Goal: Transaction & Acquisition: Purchase product/service

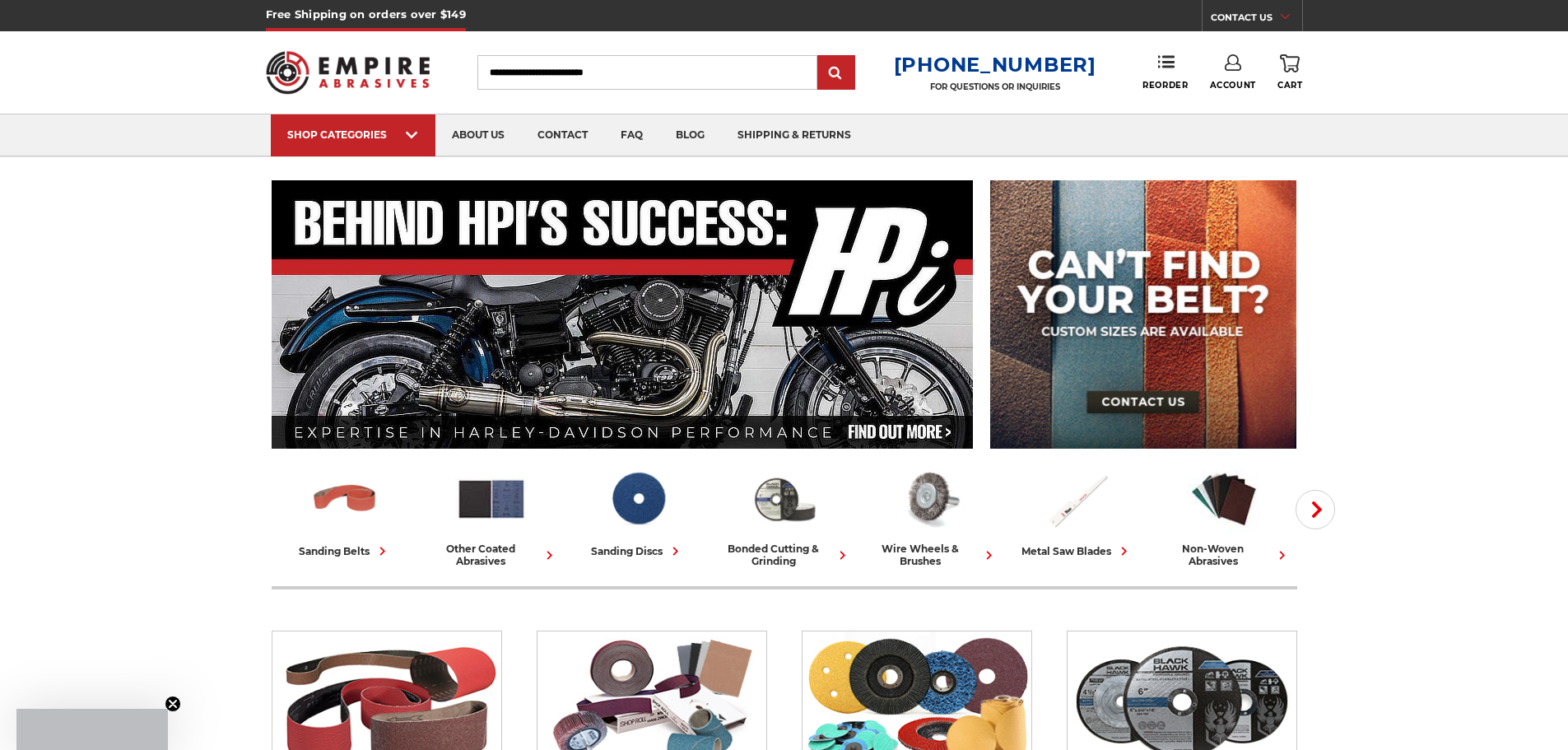
click at [1234, 70] on icon at bounding box center [1232, 62] width 17 height 17
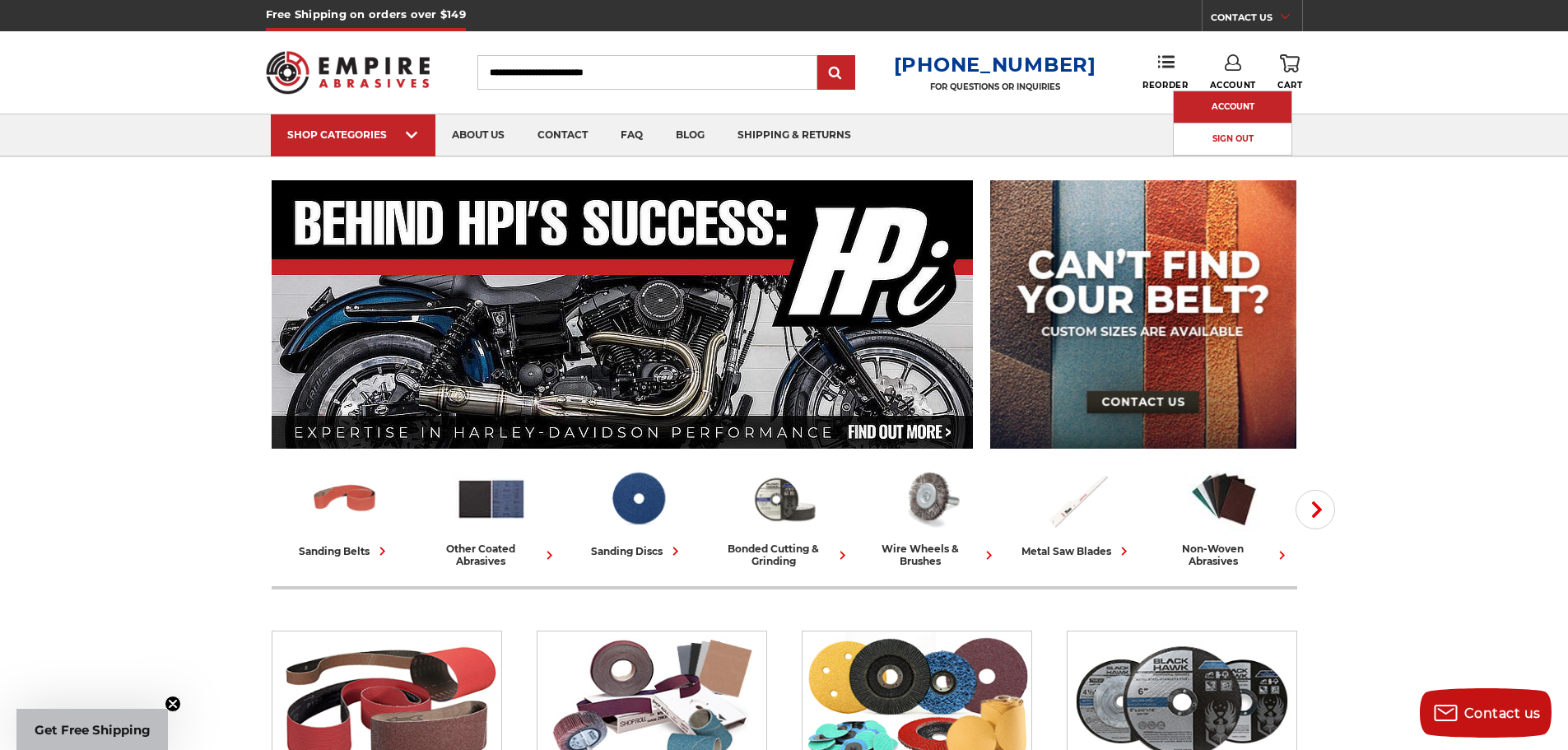
click at [1239, 100] on link "Account" at bounding box center [1232, 107] width 118 height 32
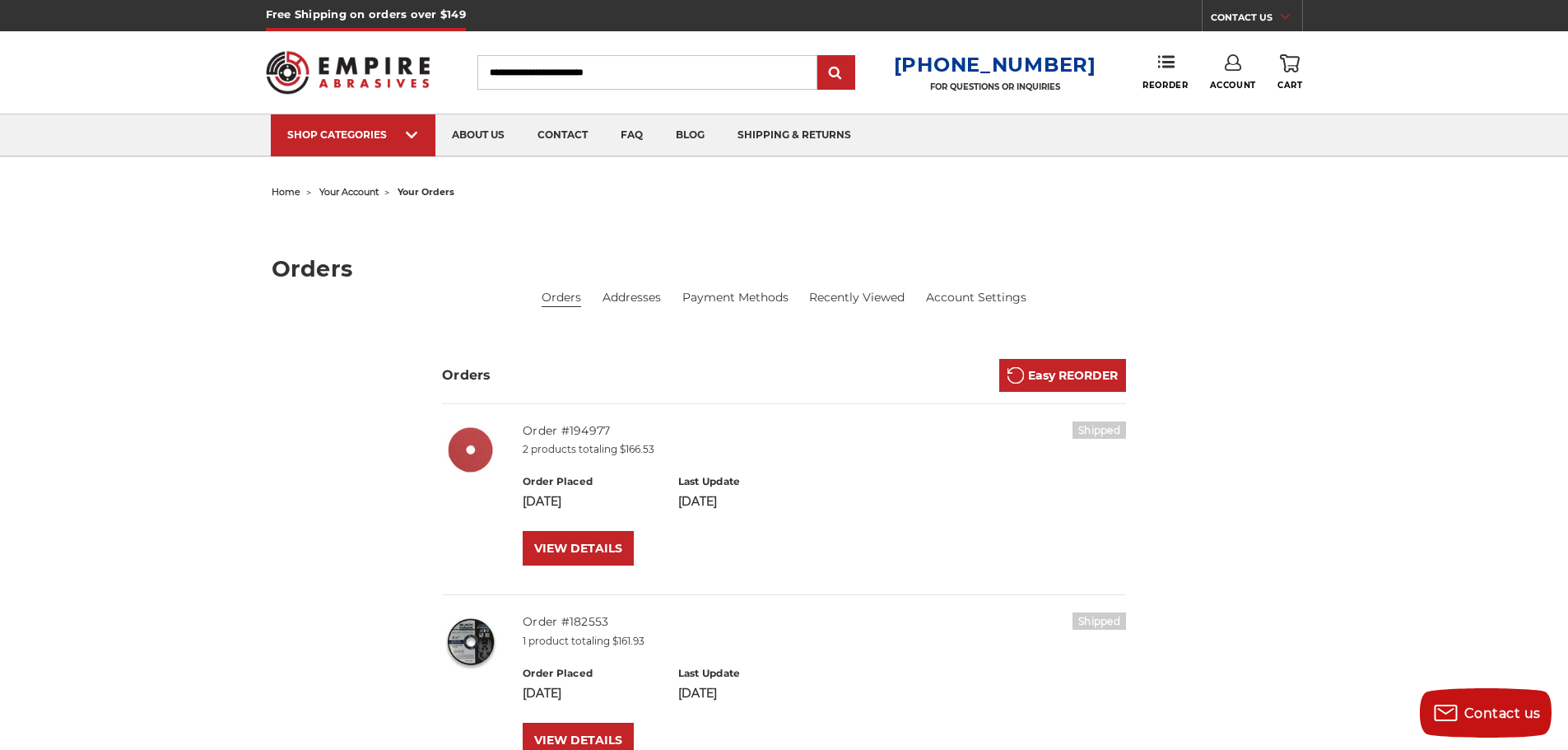
click at [1231, 61] on icon at bounding box center [1232, 62] width 17 height 17
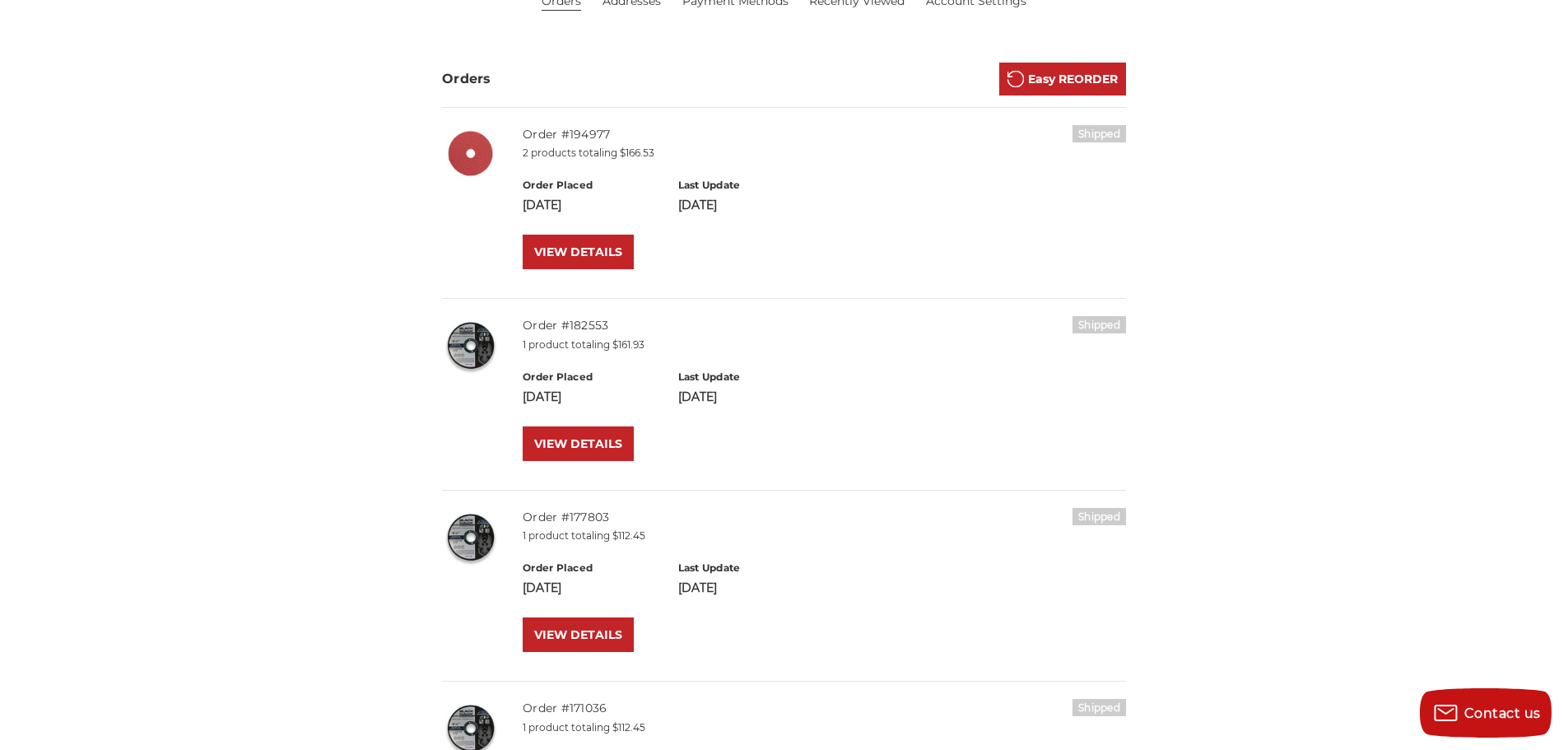
scroll to position [299, 0]
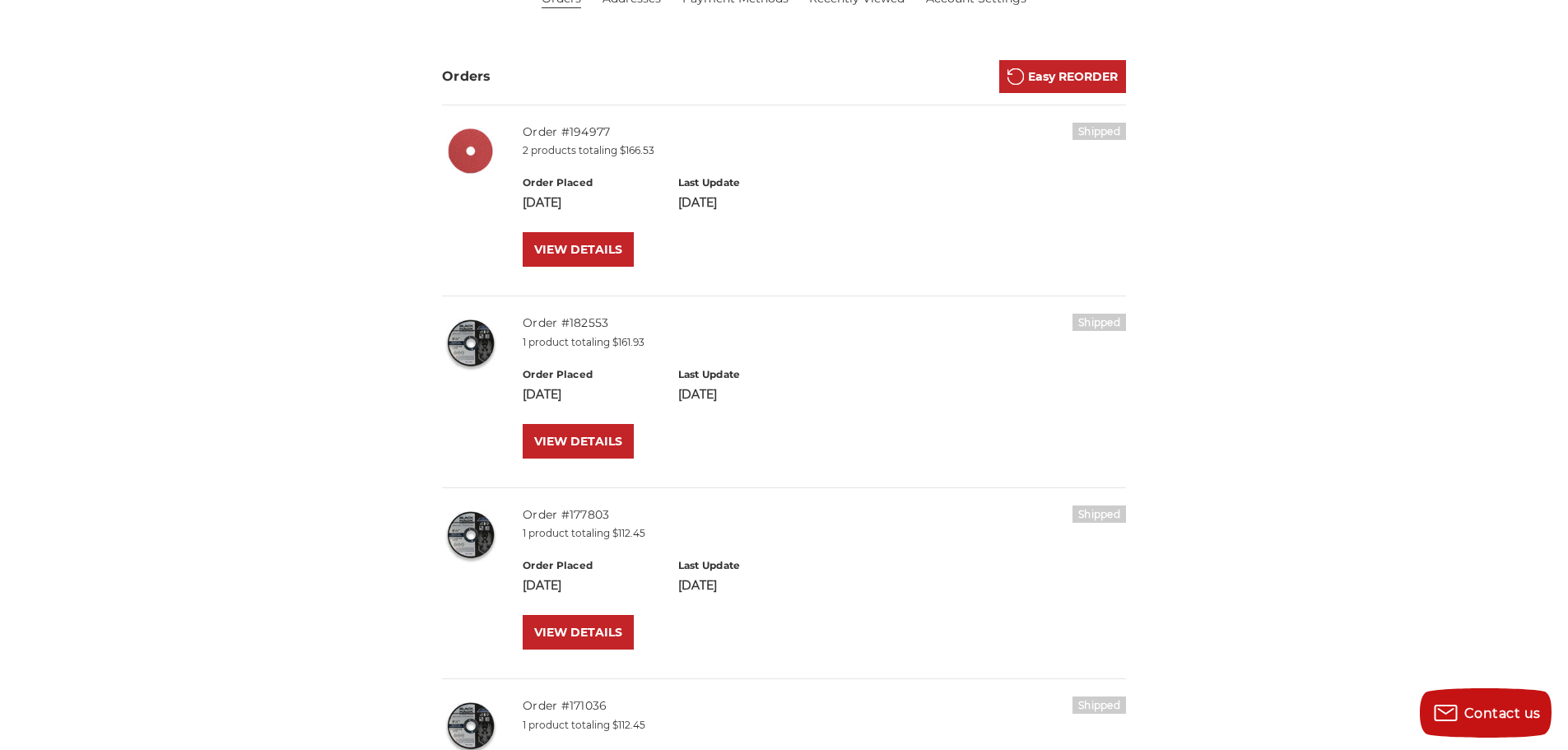
click at [487, 341] on img at bounding box center [471, 342] width 57 height 57
click at [464, 344] on img at bounding box center [471, 342] width 57 height 57
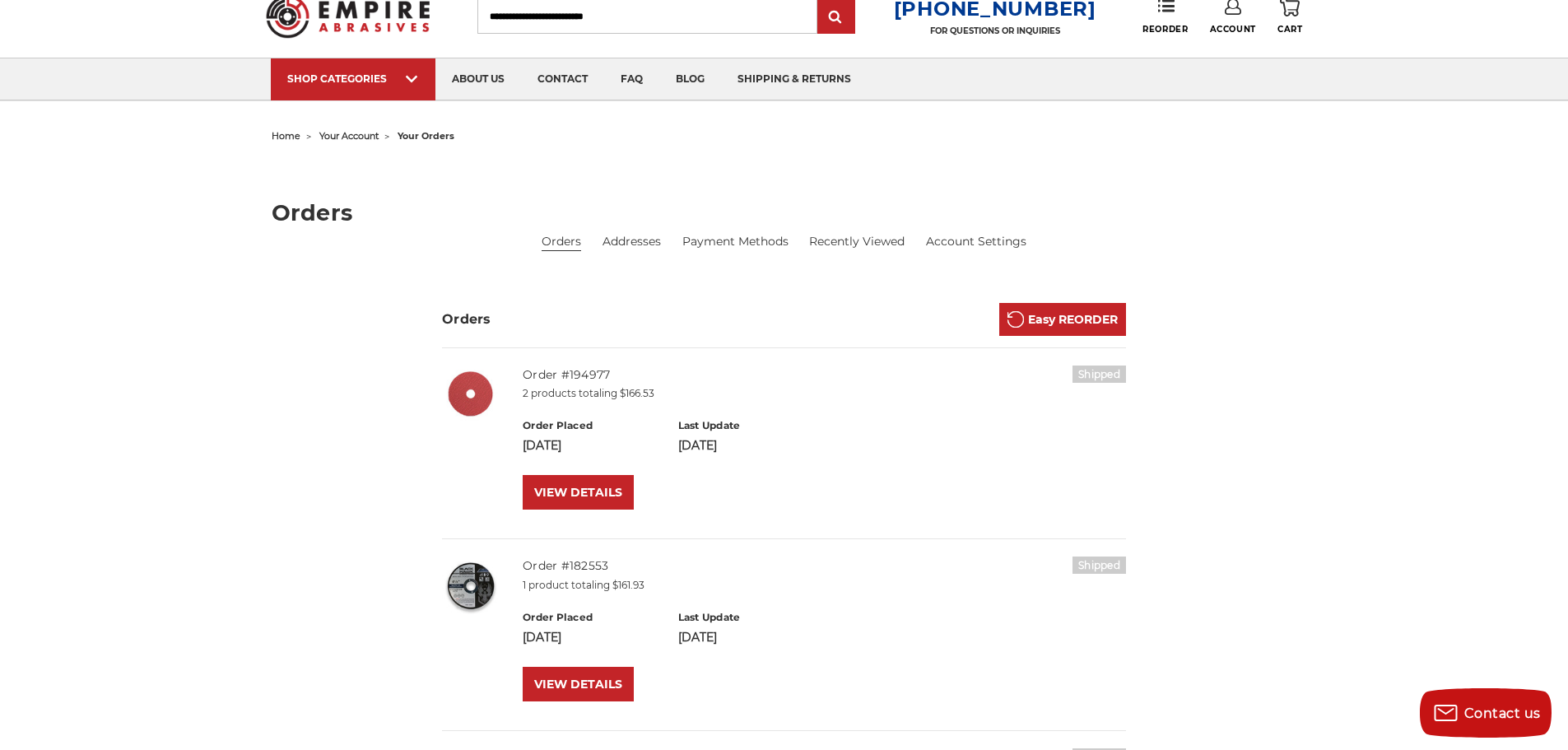
scroll to position [0, 0]
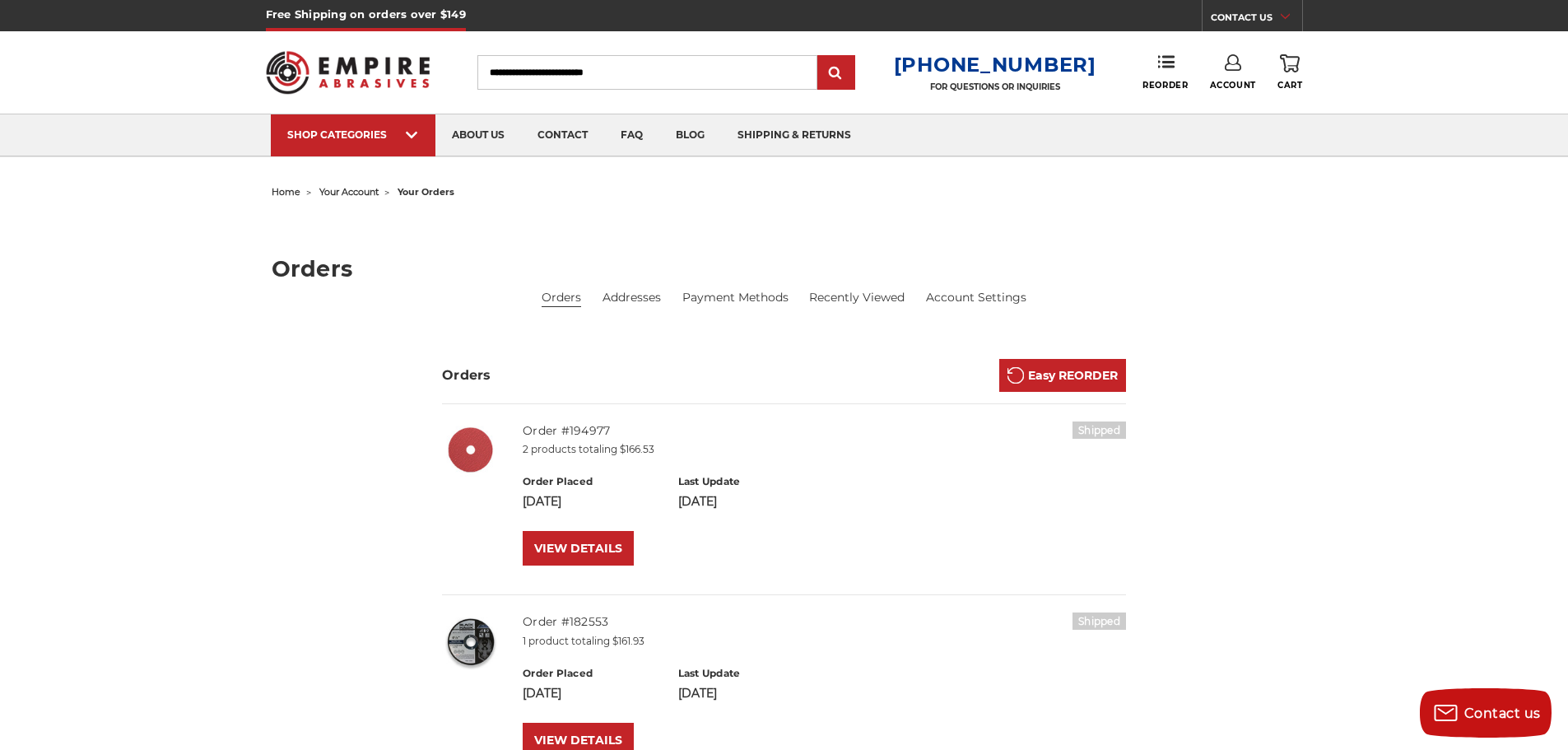
click at [591, 66] on input "Search" at bounding box center [646, 72] width 340 height 35
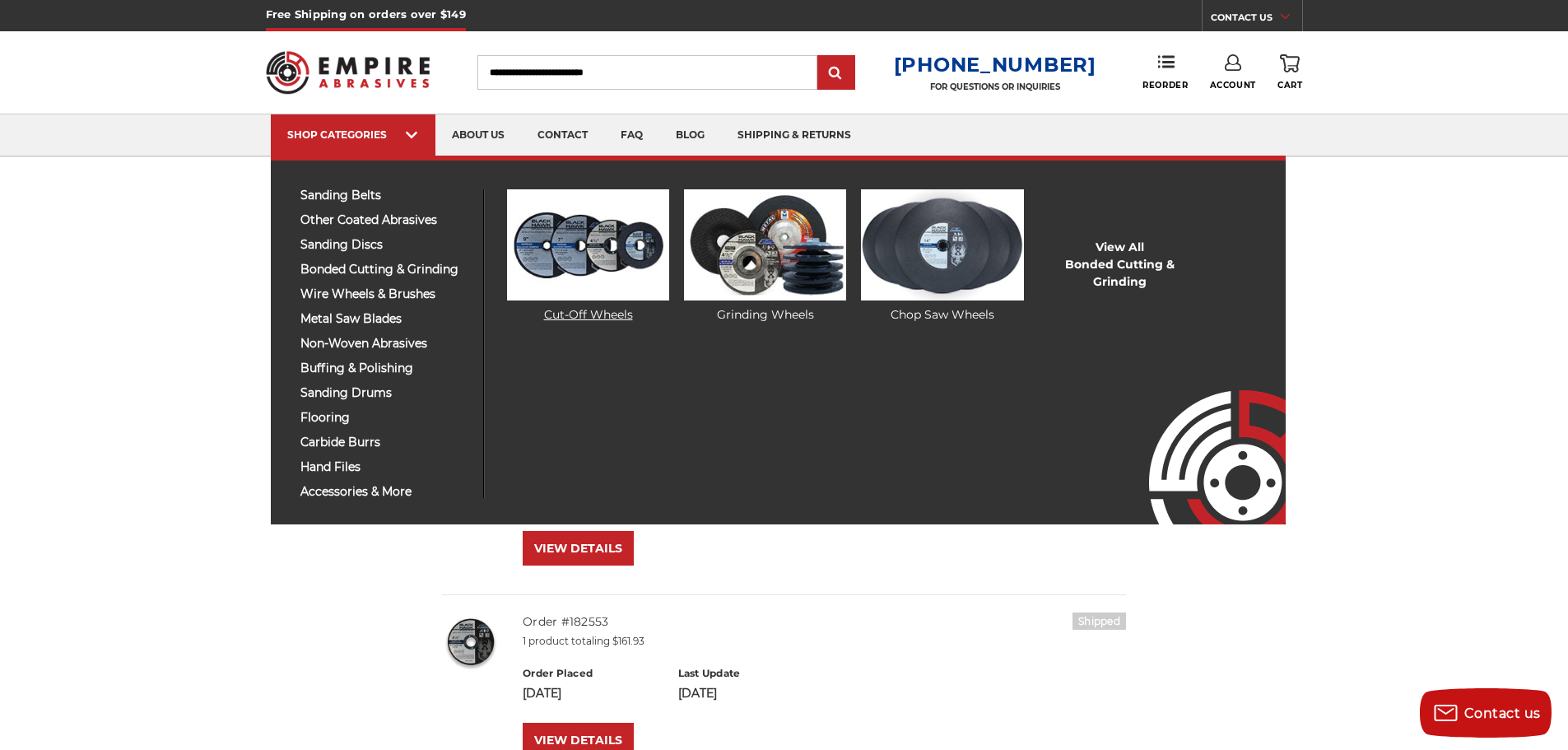
click at [594, 263] on img at bounding box center [588, 244] width 162 height 111
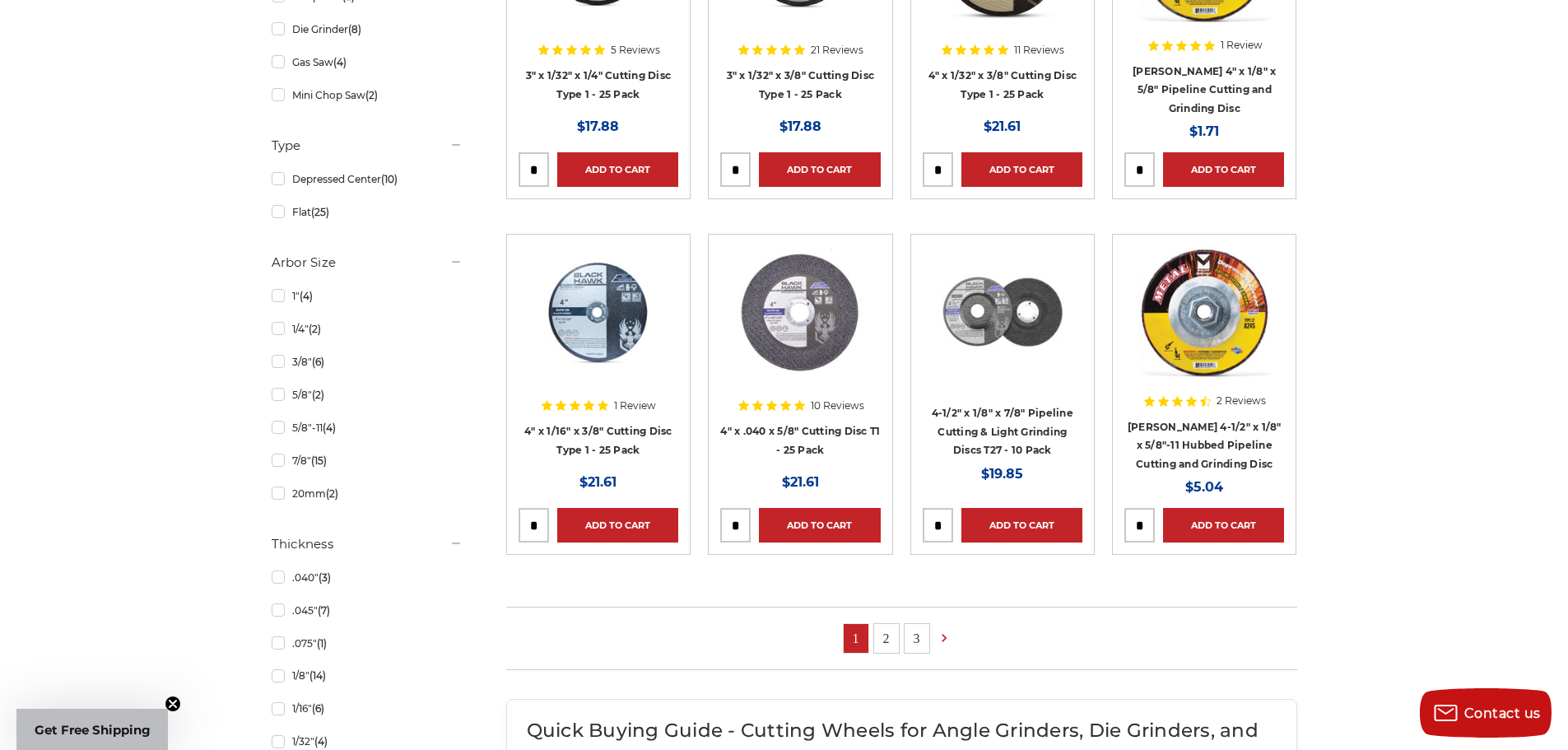
scroll to position [852, 0]
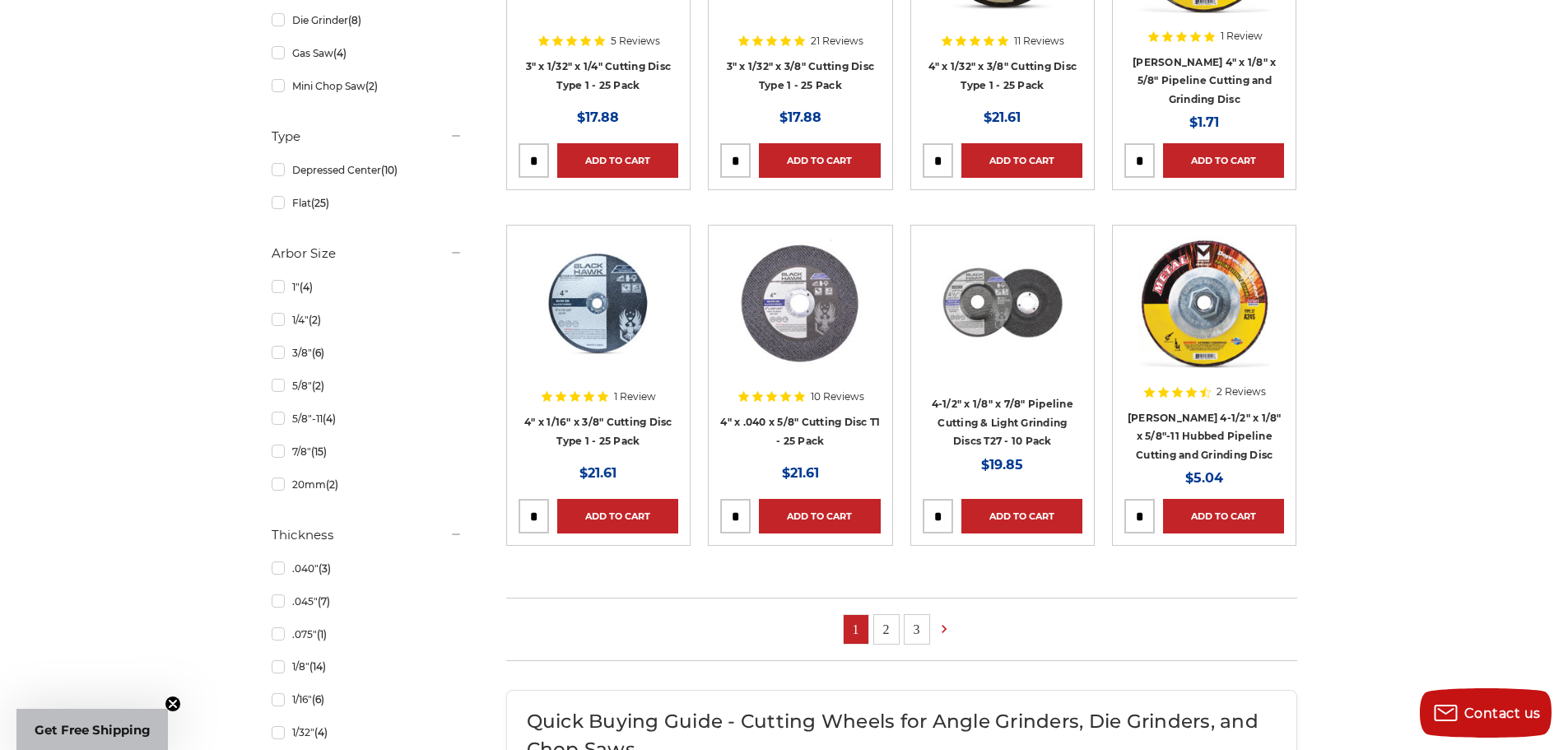
drag, startPoint x: 1577, startPoint y: 111, endPoint x: 1567, endPoint y: 264, distance: 153.3
click at [895, 626] on link "2" at bounding box center [886, 628] width 25 height 29
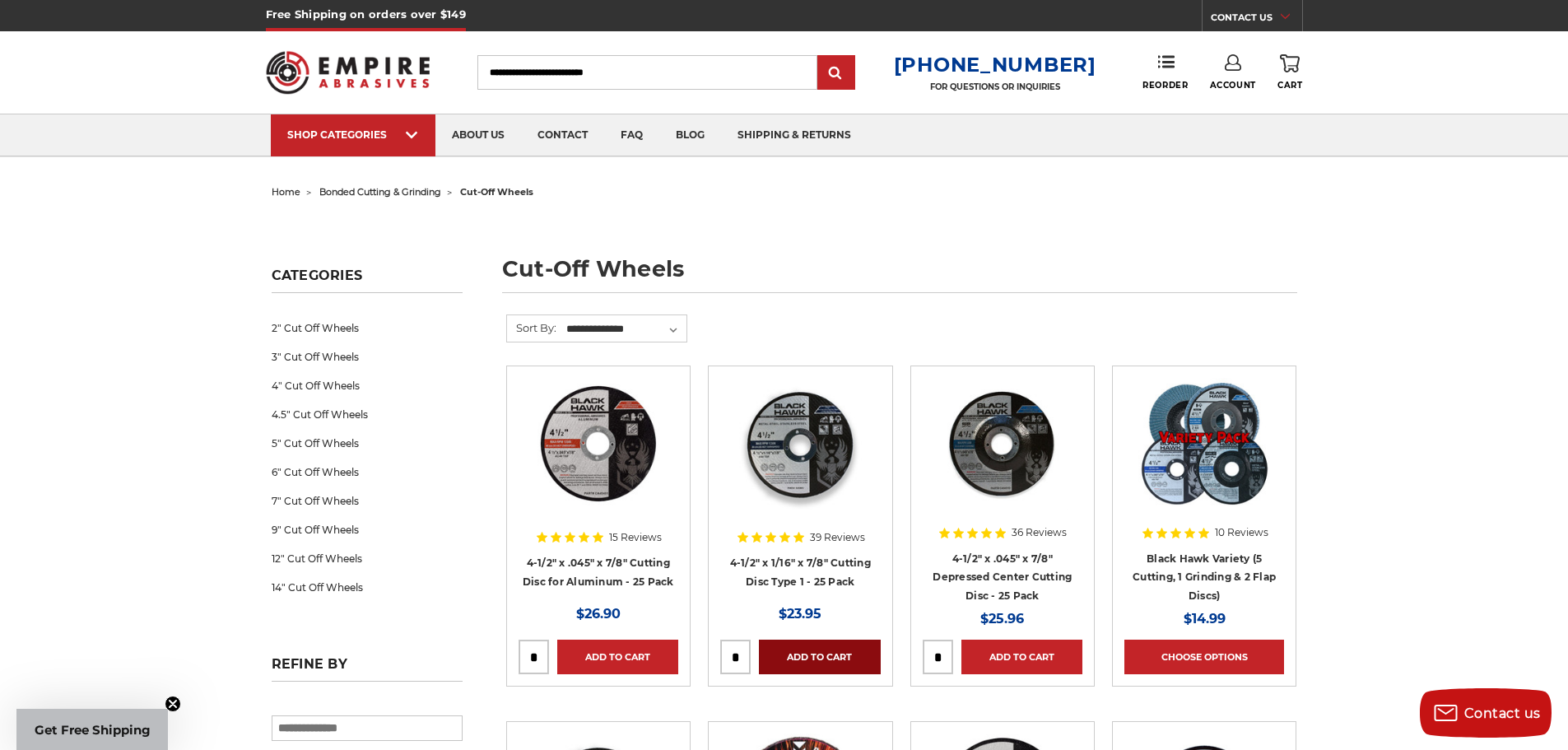
click at [843, 657] on link "Add to Cart" at bounding box center [820, 656] width 121 height 35
click at [1293, 66] on icon at bounding box center [1290, 63] width 20 height 18
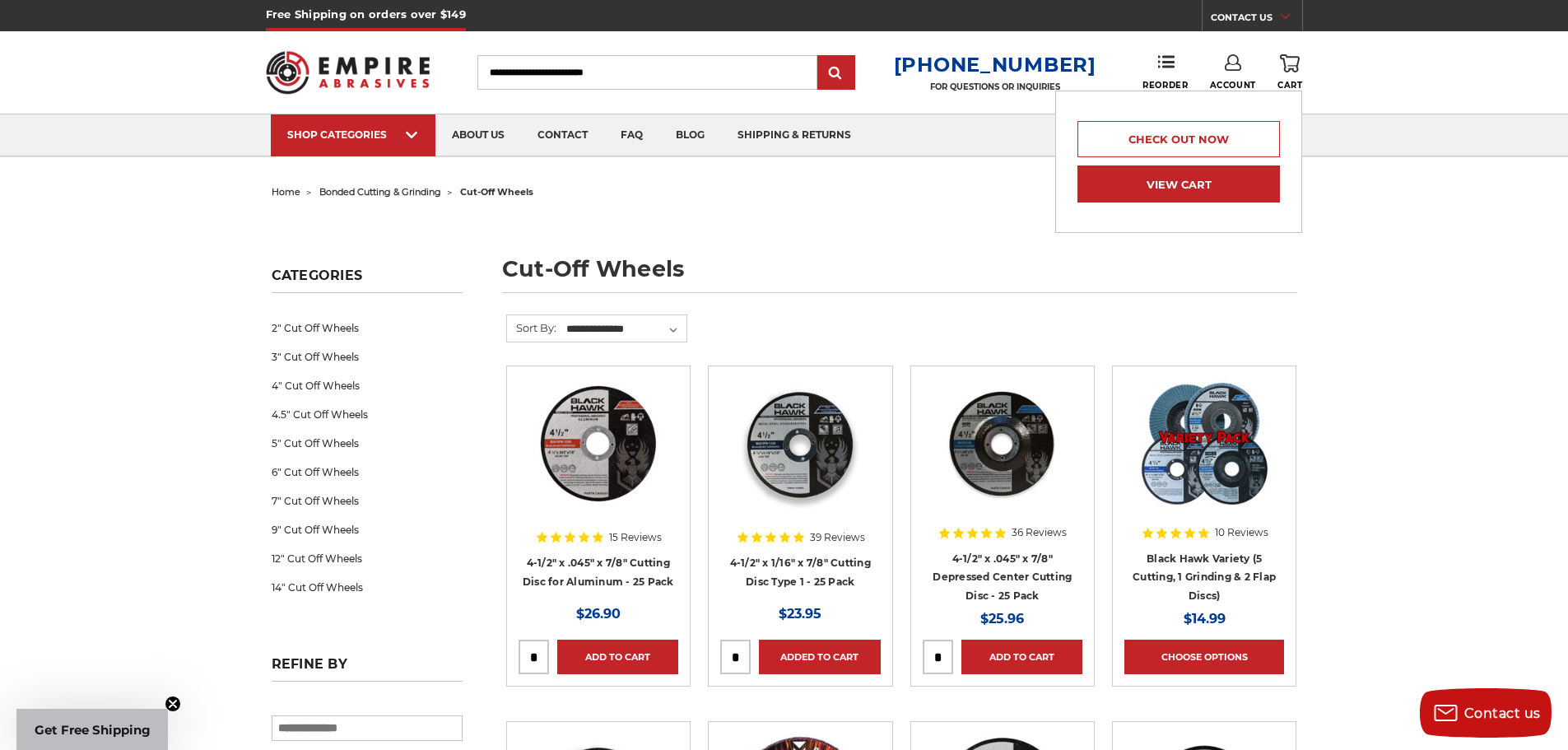
click at [1176, 186] on link "View Cart" at bounding box center [1179, 183] width 203 height 37
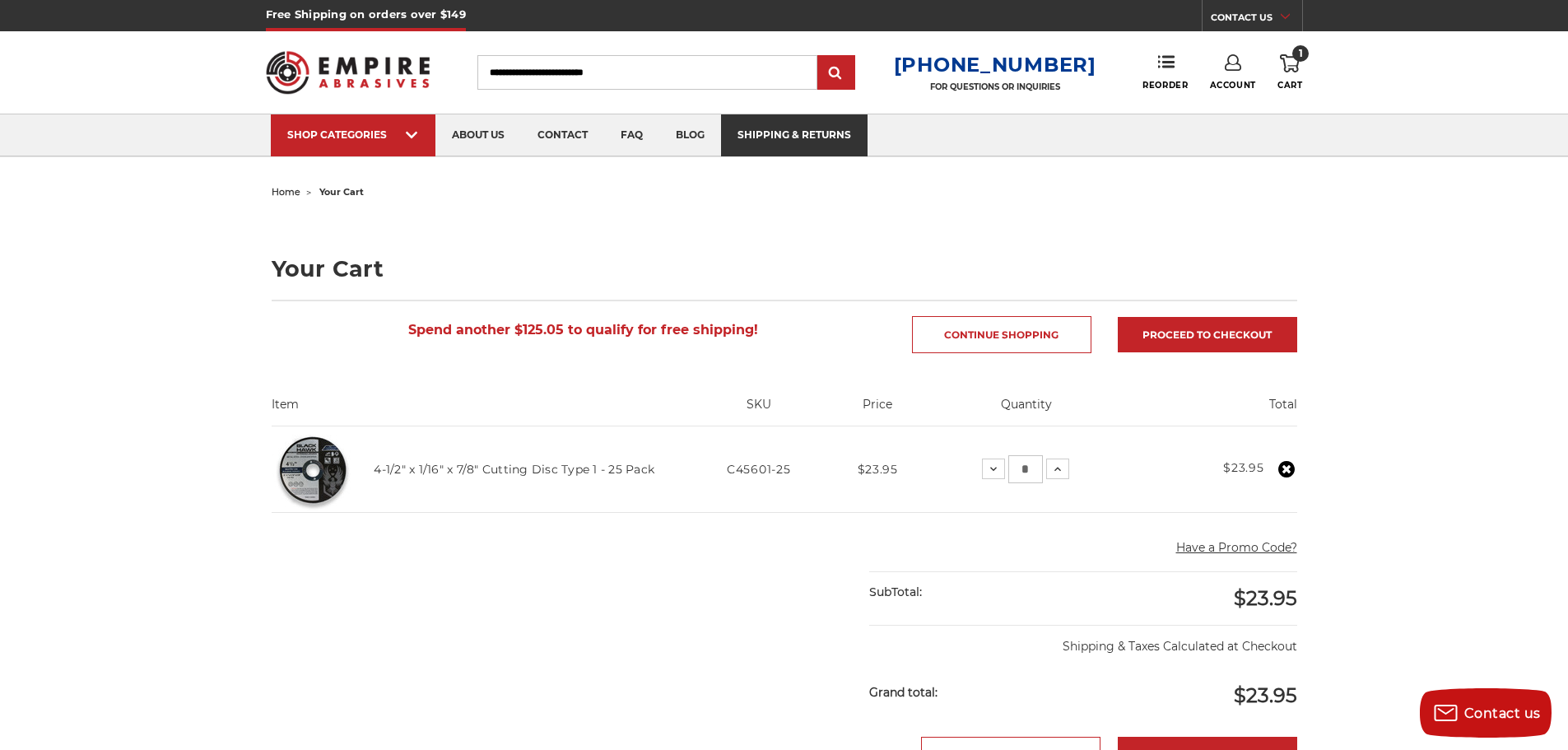
click at [817, 134] on link "shipping & returns" at bounding box center [795, 136] width 147 height 42
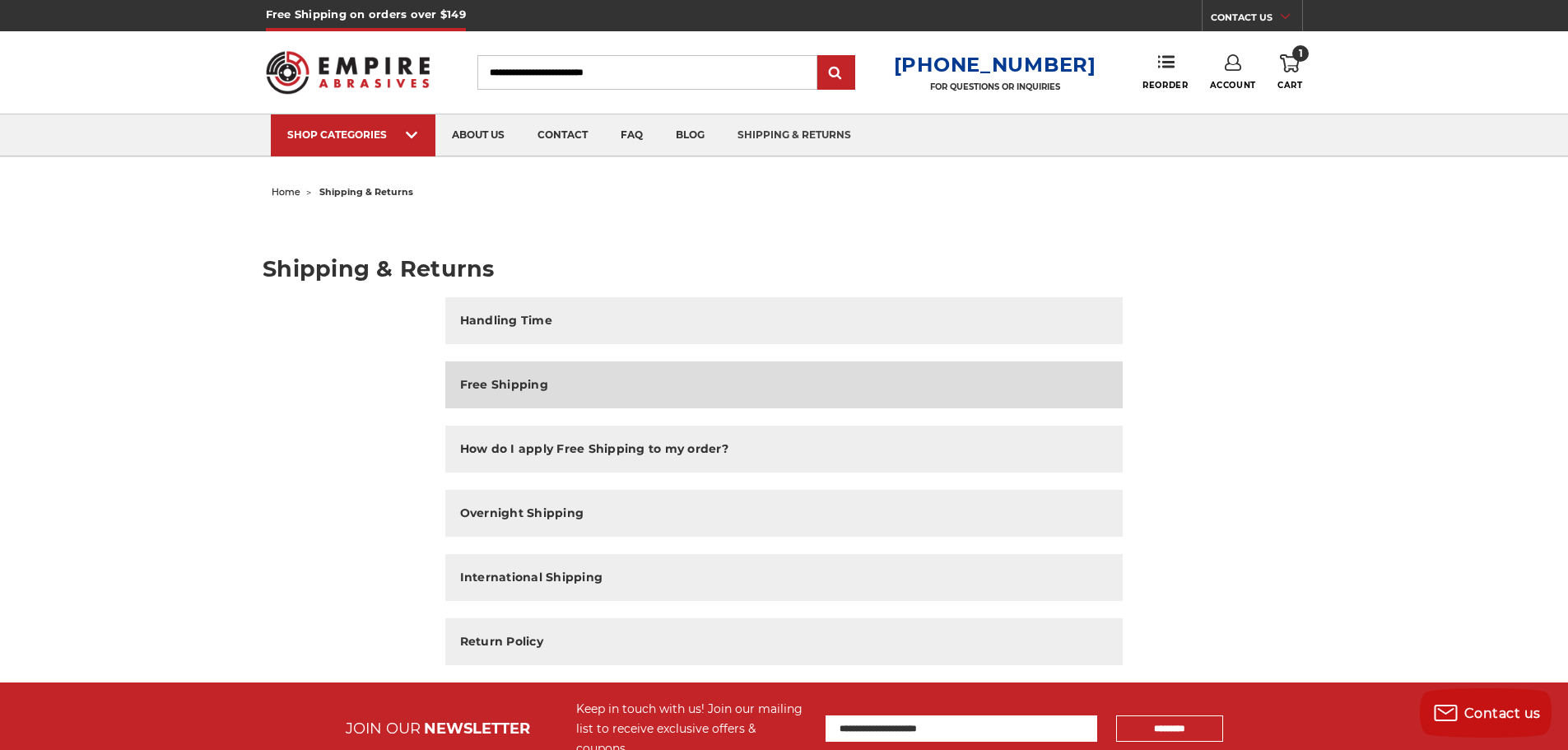
click at [506, 376] on h2 "Free Shipping" at bounding box center [504, 384] width 88 height 17
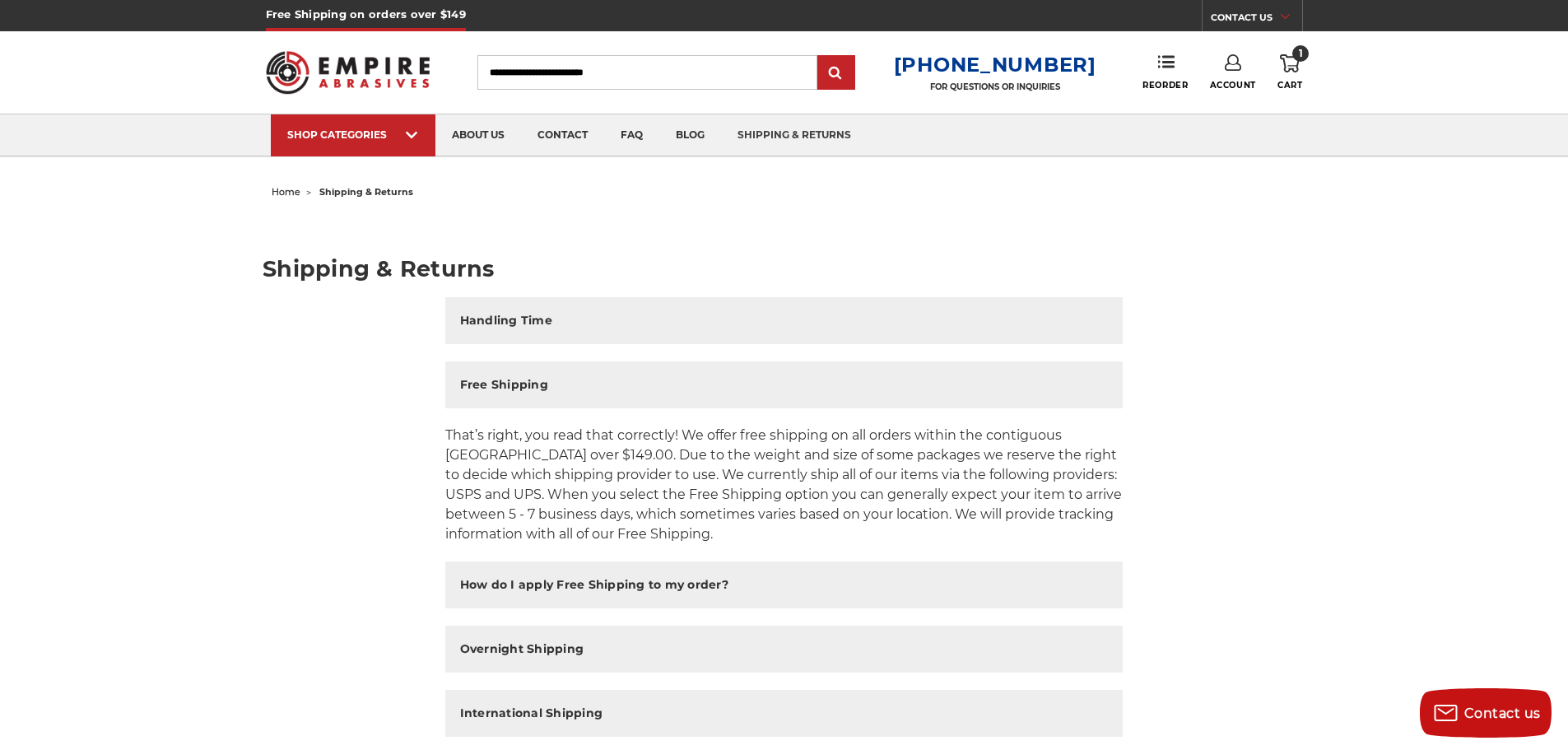
click at [1290, 66] on icon at bounding box center [1290, 63] width 20 height 18
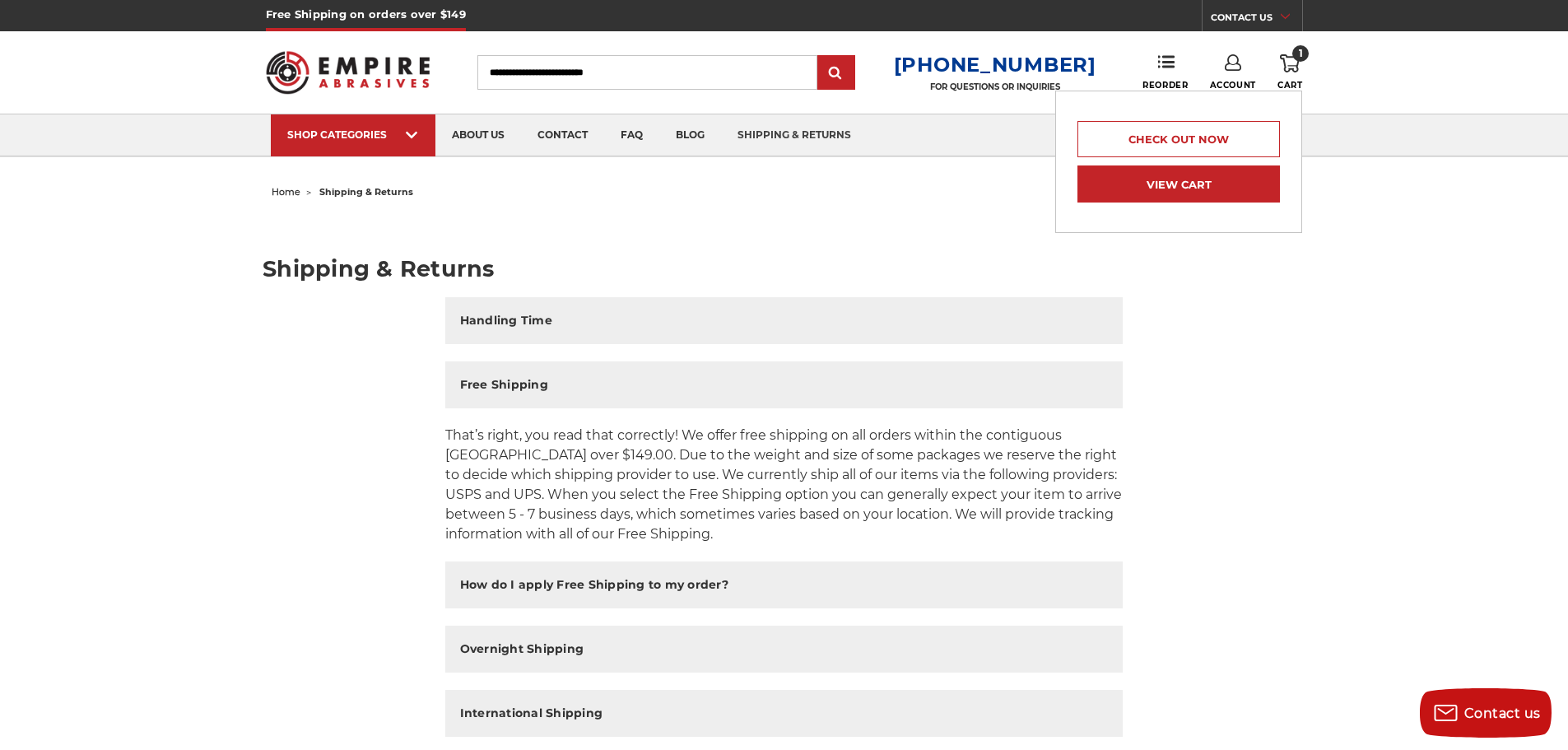
click at [1210, 194] on link "View Cart" at bounding box center [1179, 183] width 203 height 37
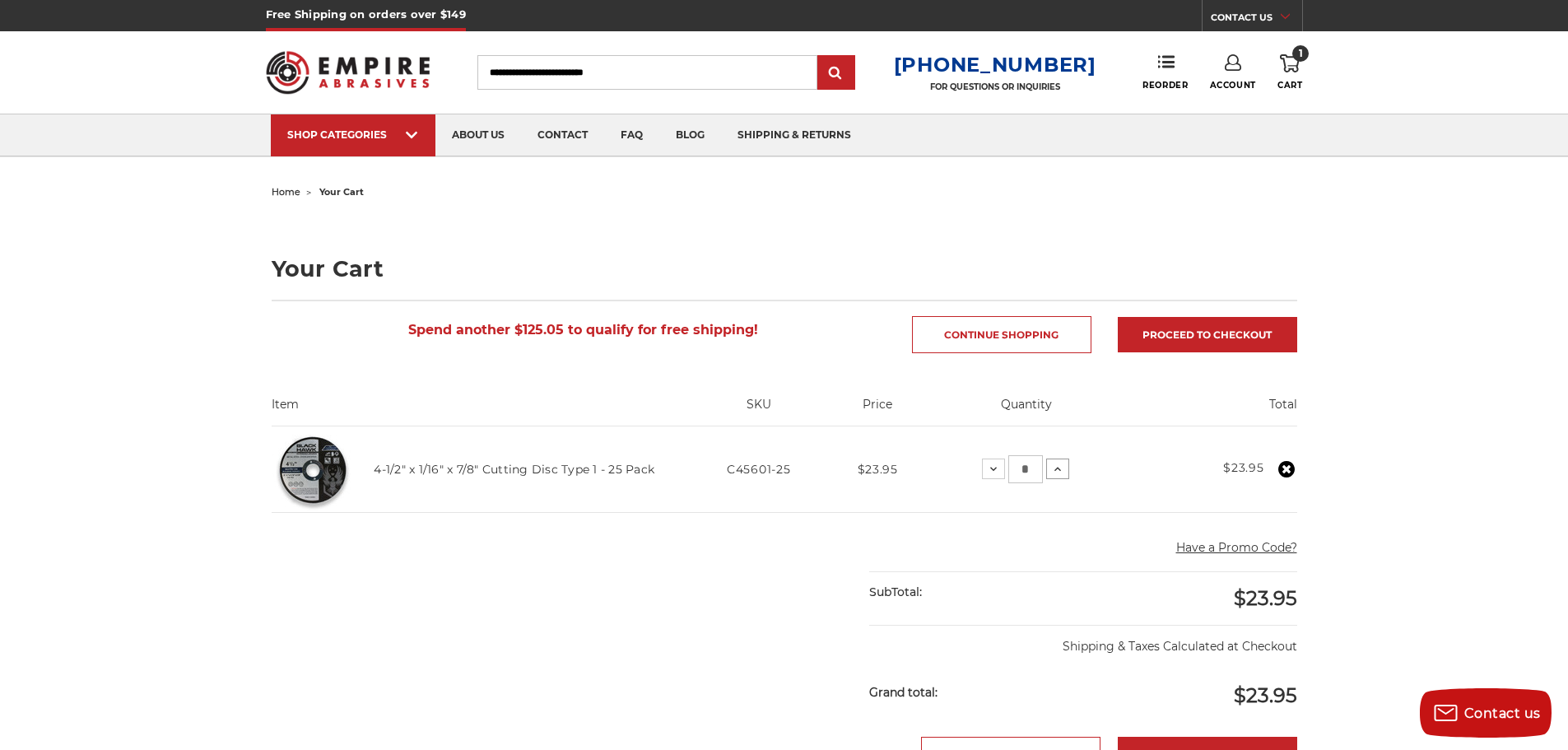
click at [1063, 472] on icon at bounding box center [1057, 468] width 13 height 13
click at [1032, 470] on input "*" at bounding box center [1026, 469] width 35 height 28
type input "*"
click at [1146, 433] on td "Total $47.90" at bounding box center [1214, 469] width 168 height 86
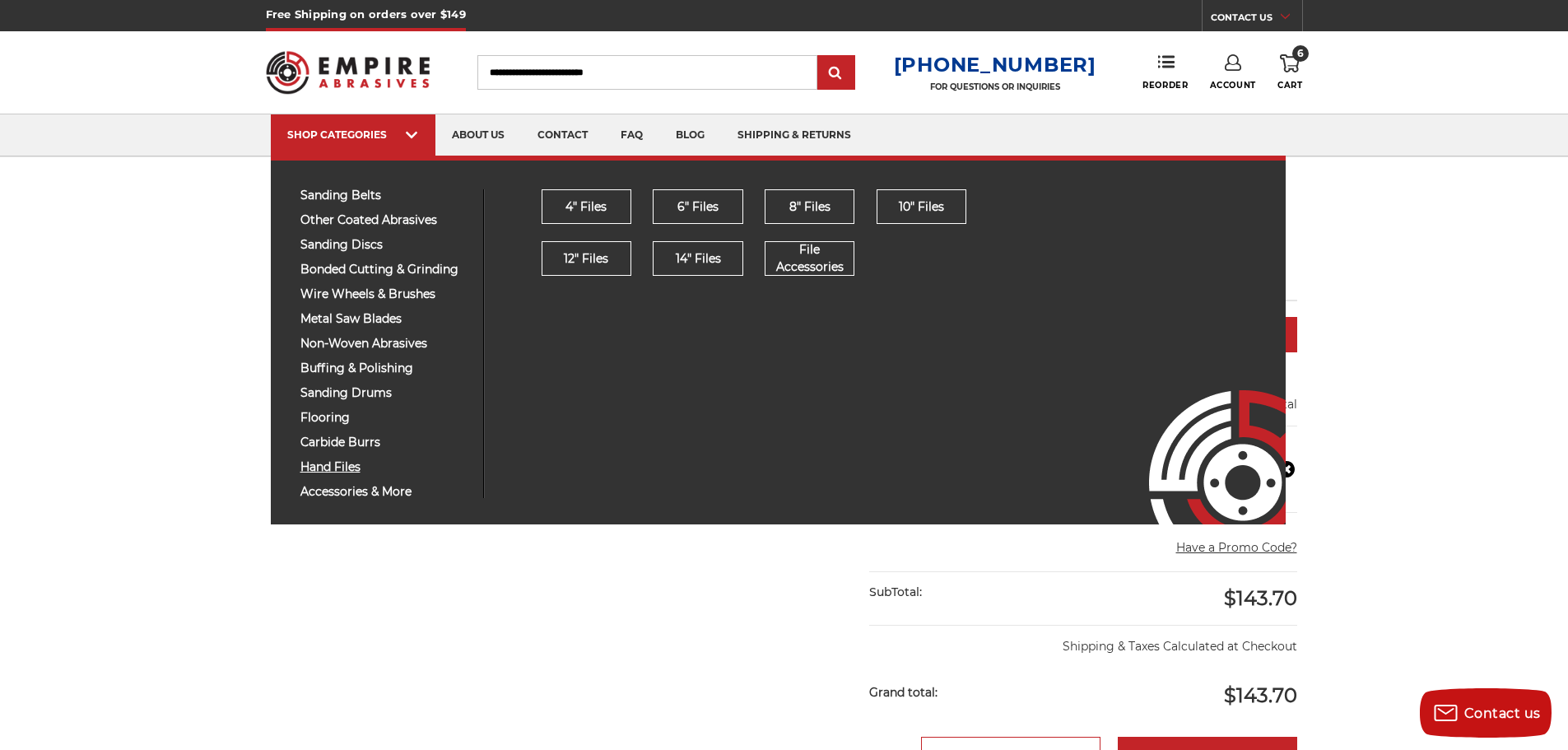
click at [337, 462] on span "hand files" at bounding box center [386, 467] width 170 height 12
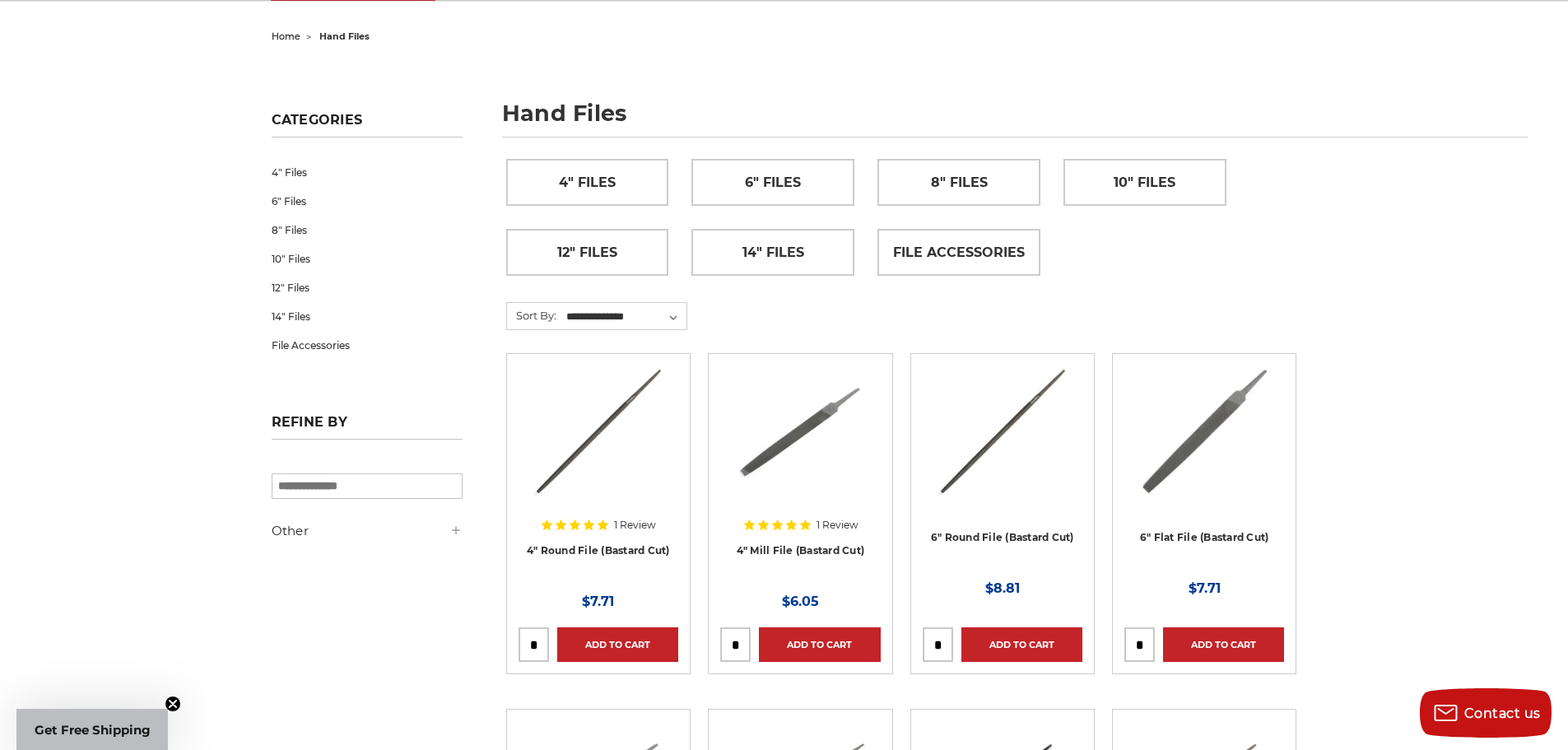
scroll to position [162, 0]
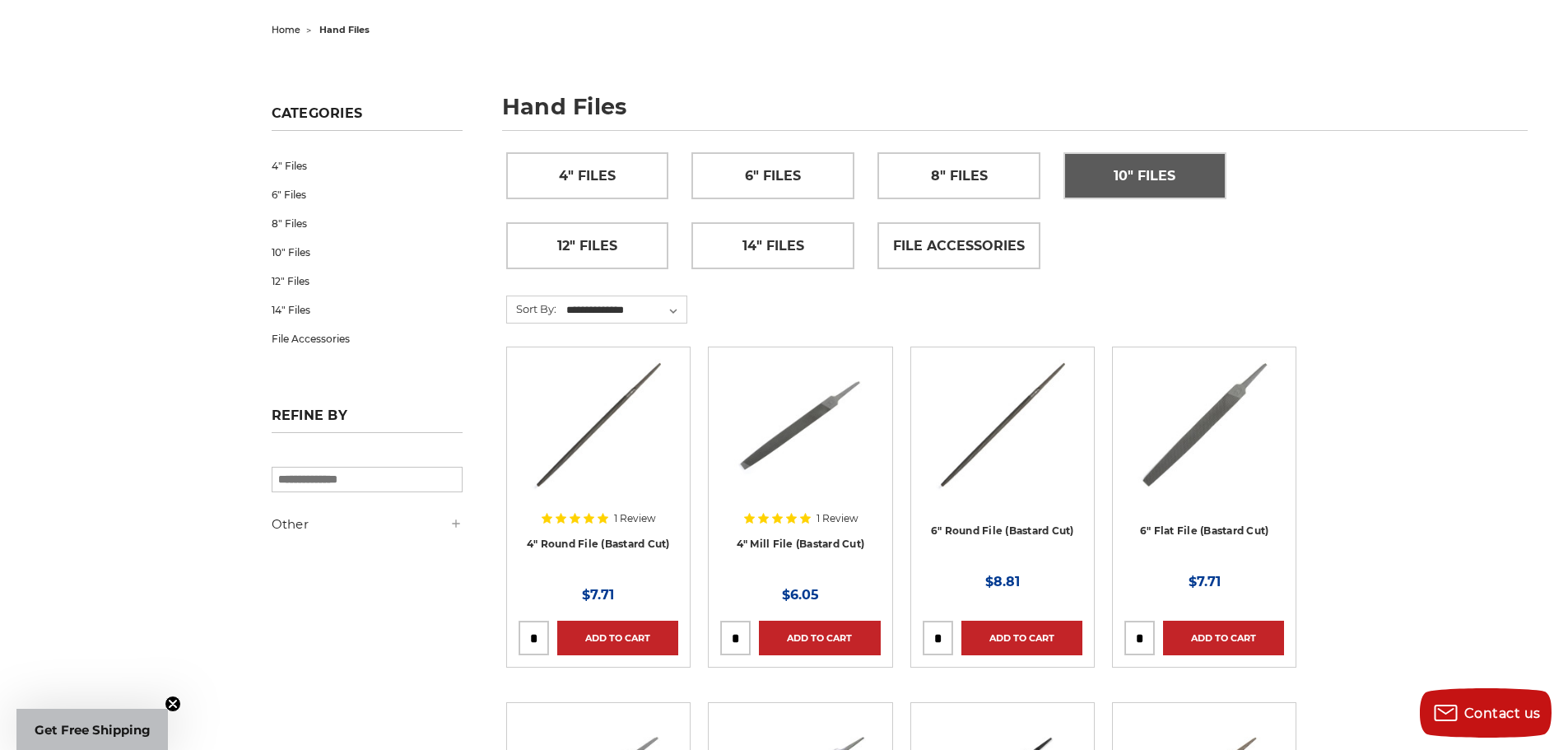
click at [1123, 189] on span "10" Files" at bounding box center [1144, 176] width 61 height 28
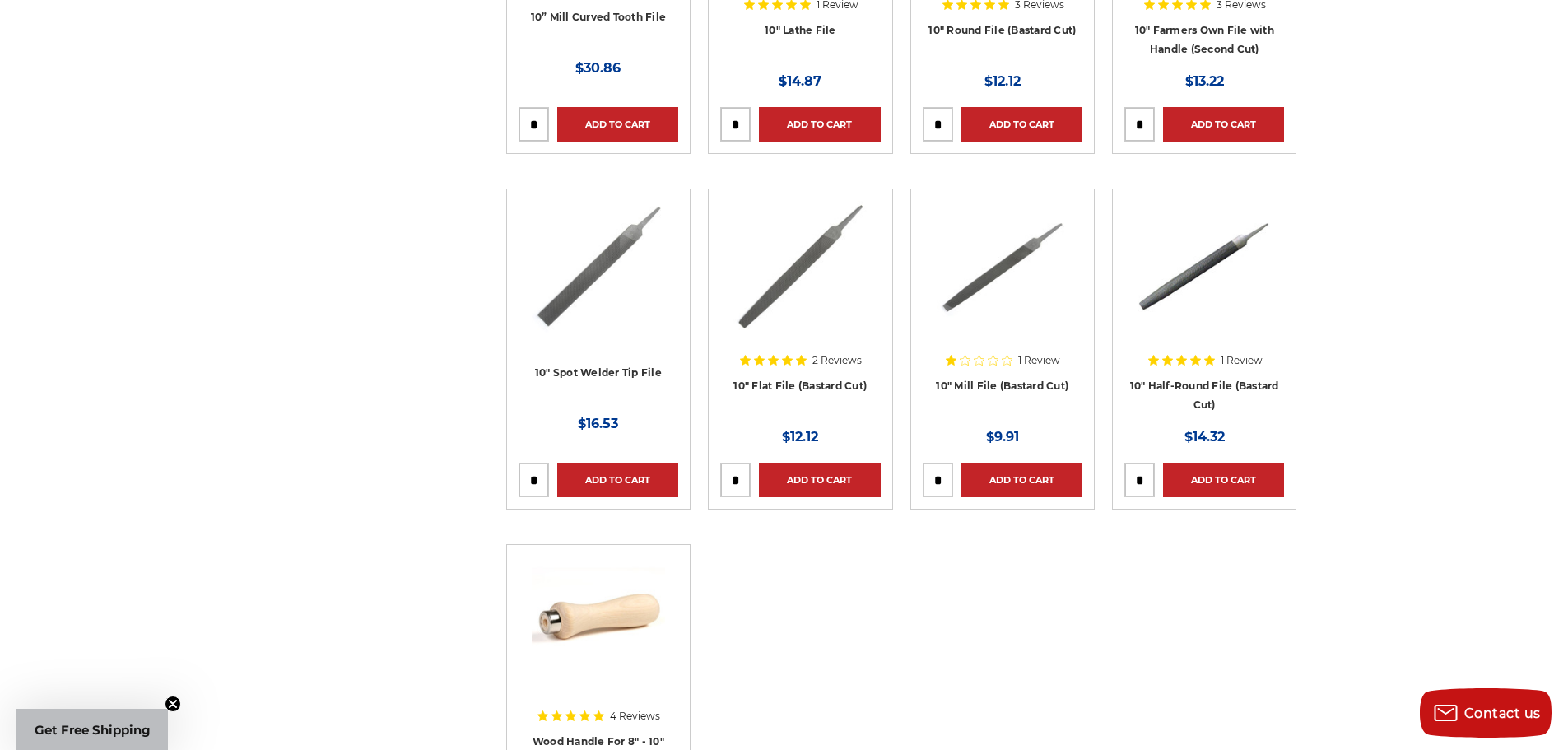
scroll to position [534, 0]
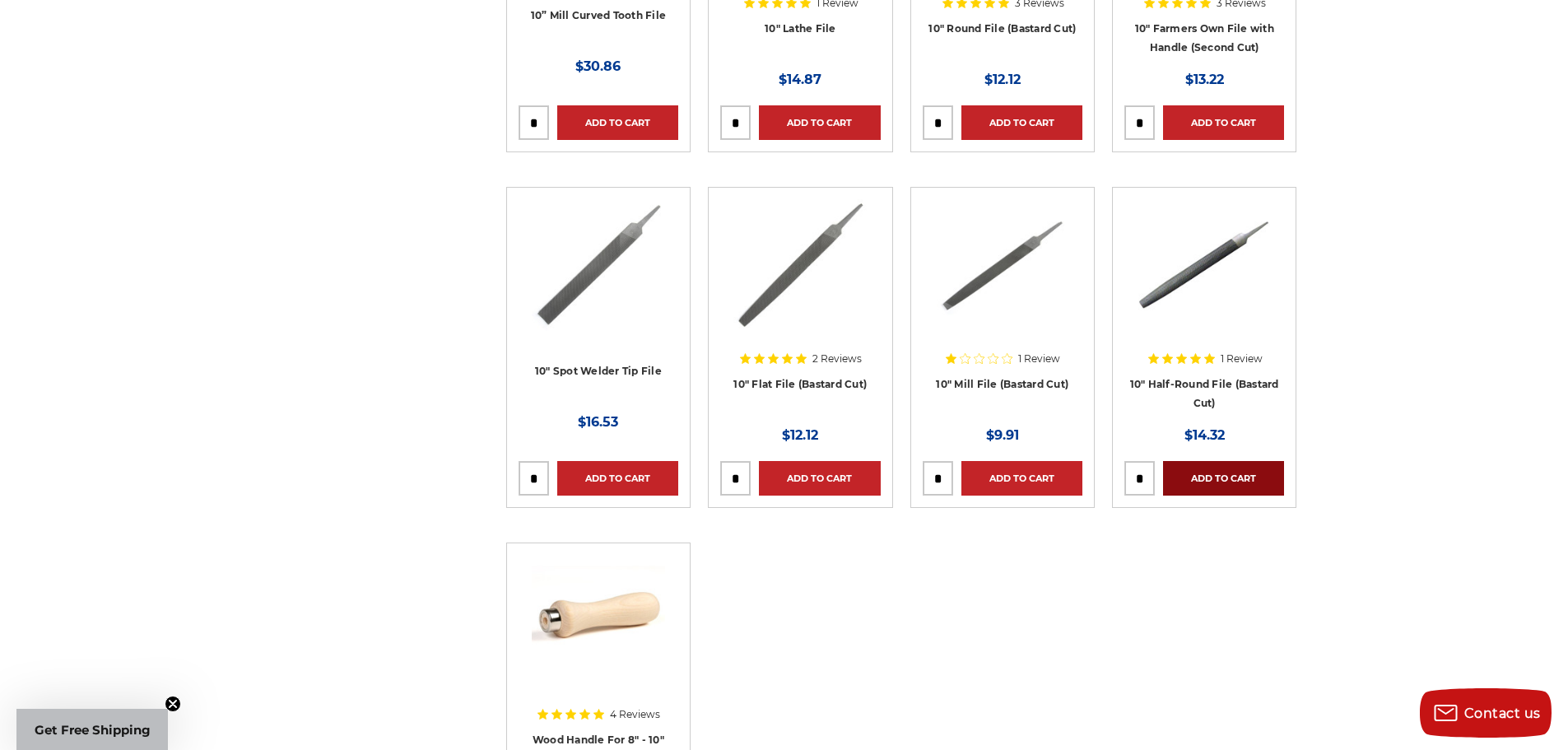
click at [1210, 481] on link "Add to Cart" at bounding box center [1224, 478] width 121 height 35
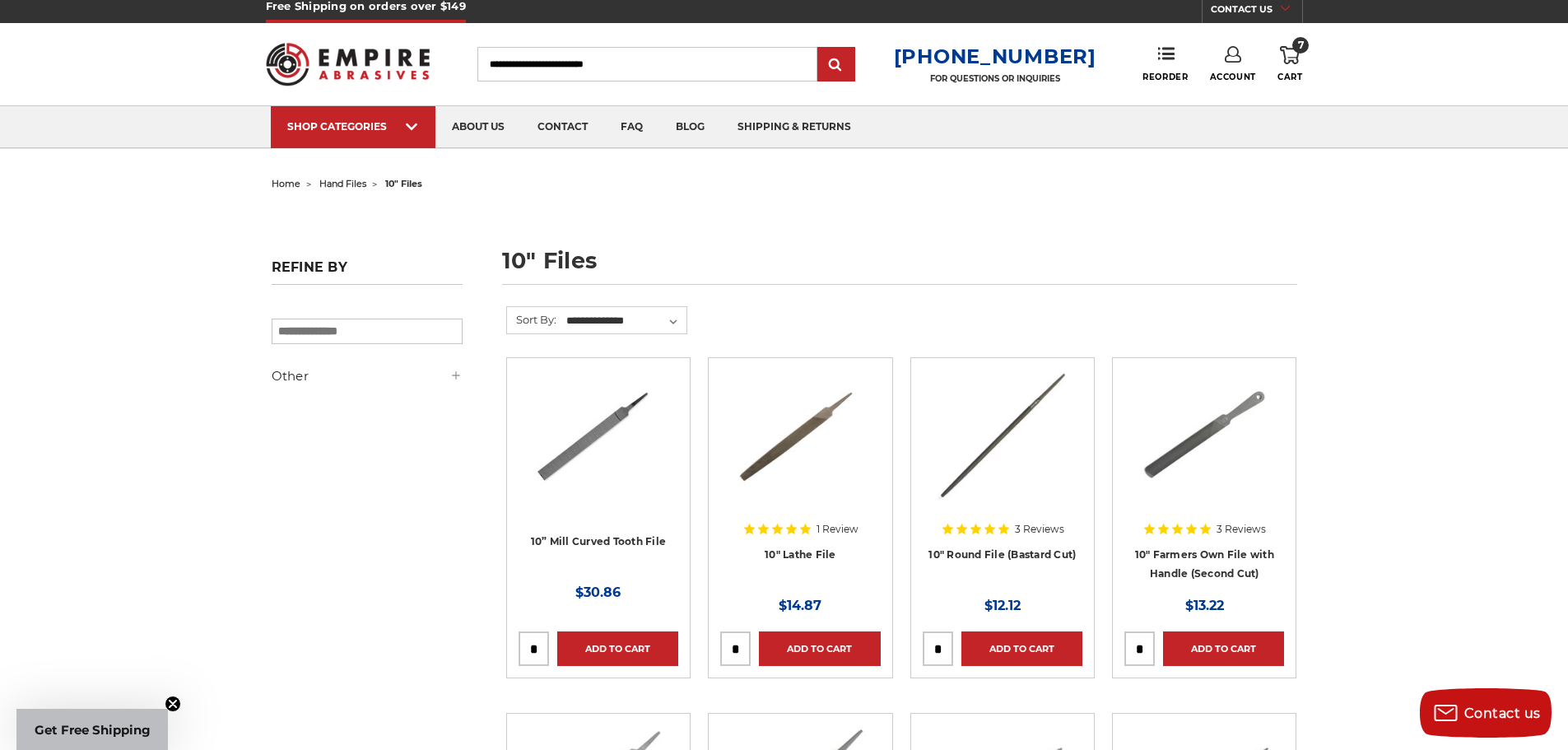
scroll to position [0, 0]
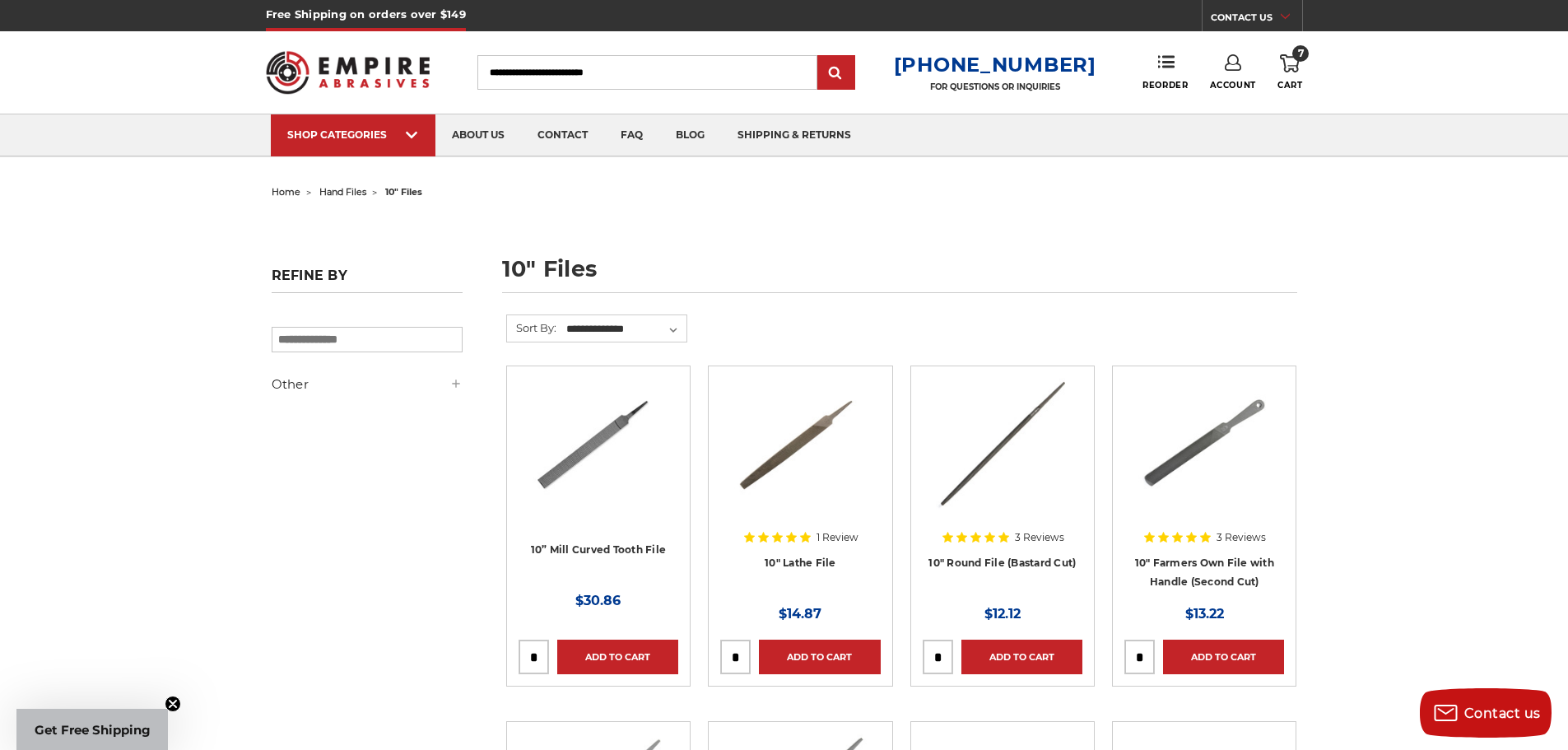
click at [1294, 69] on use at bounding box center [1290, 63] width 20 height 18
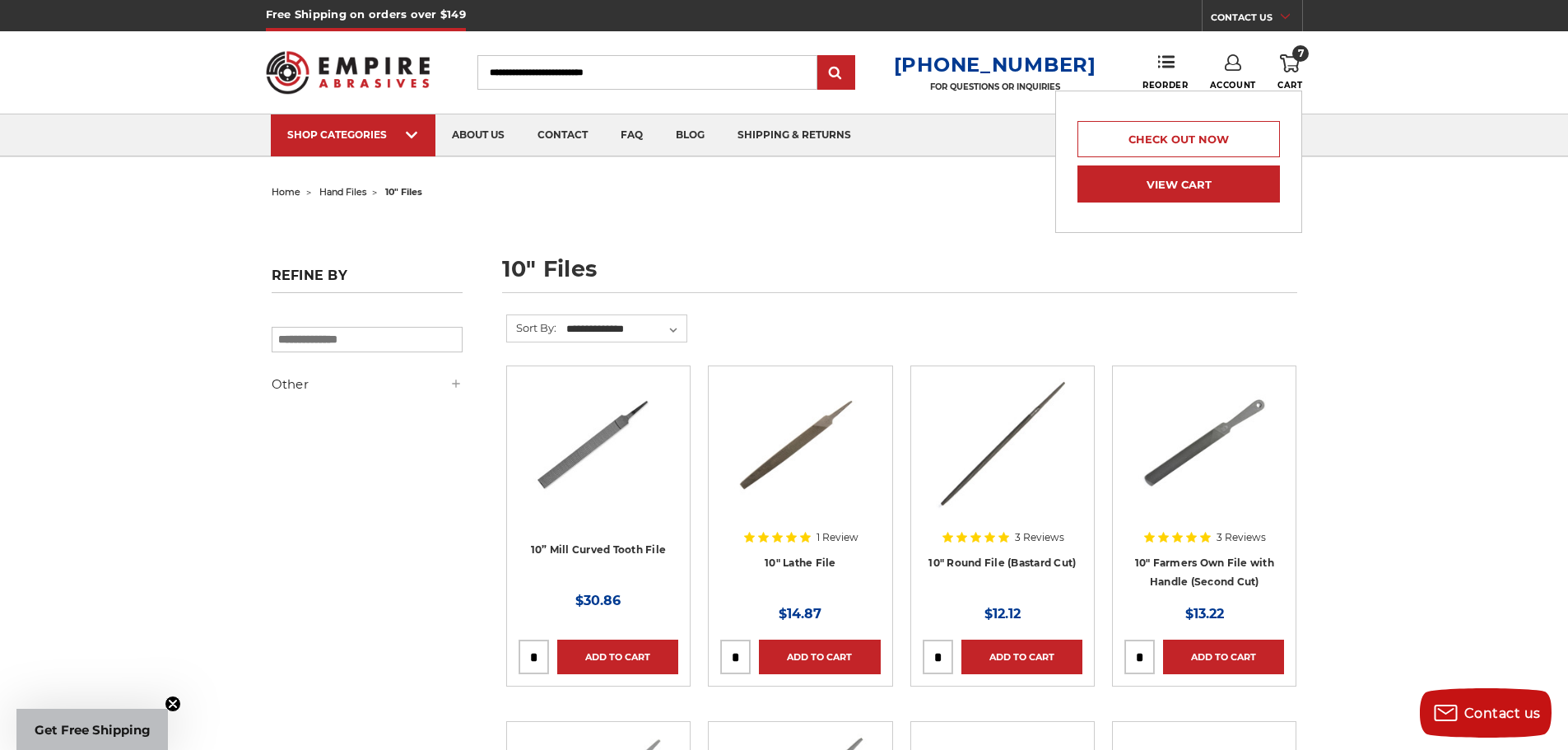
click at [1190, 170] on link "View Cart" at bounding box center [1179, 183] width 203 height 37
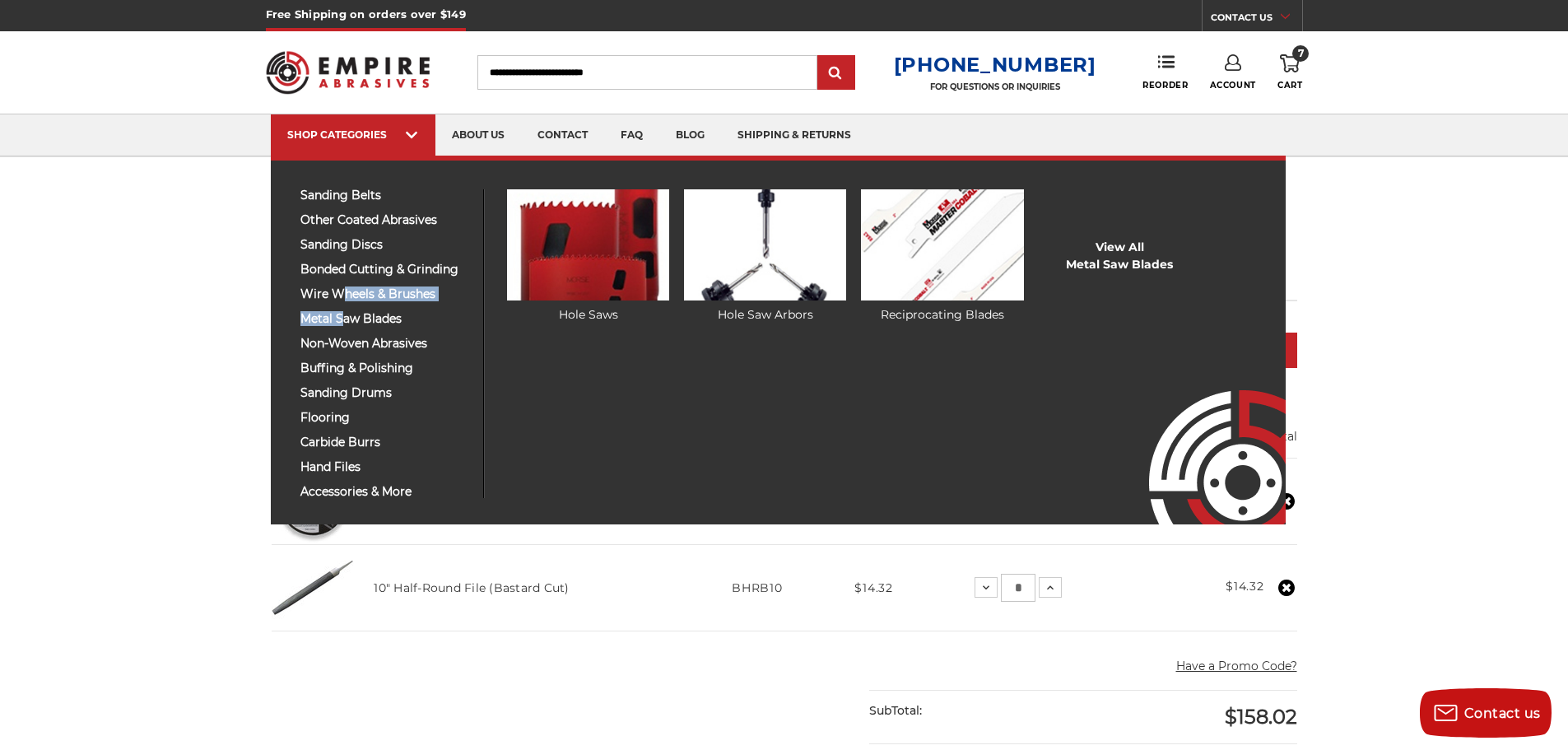
drag, startPoint x: 343, startPoint y: 301, endPoint x: 341, endPoint y: 326, distance: 25.1
click at [341, 326] on div "sanding belts 3/8" x 13" 1/2" x 18" 1/2" x 24" 1" x 30" 1" x 42"" at bounding box center [386, 343] width 196 height 309
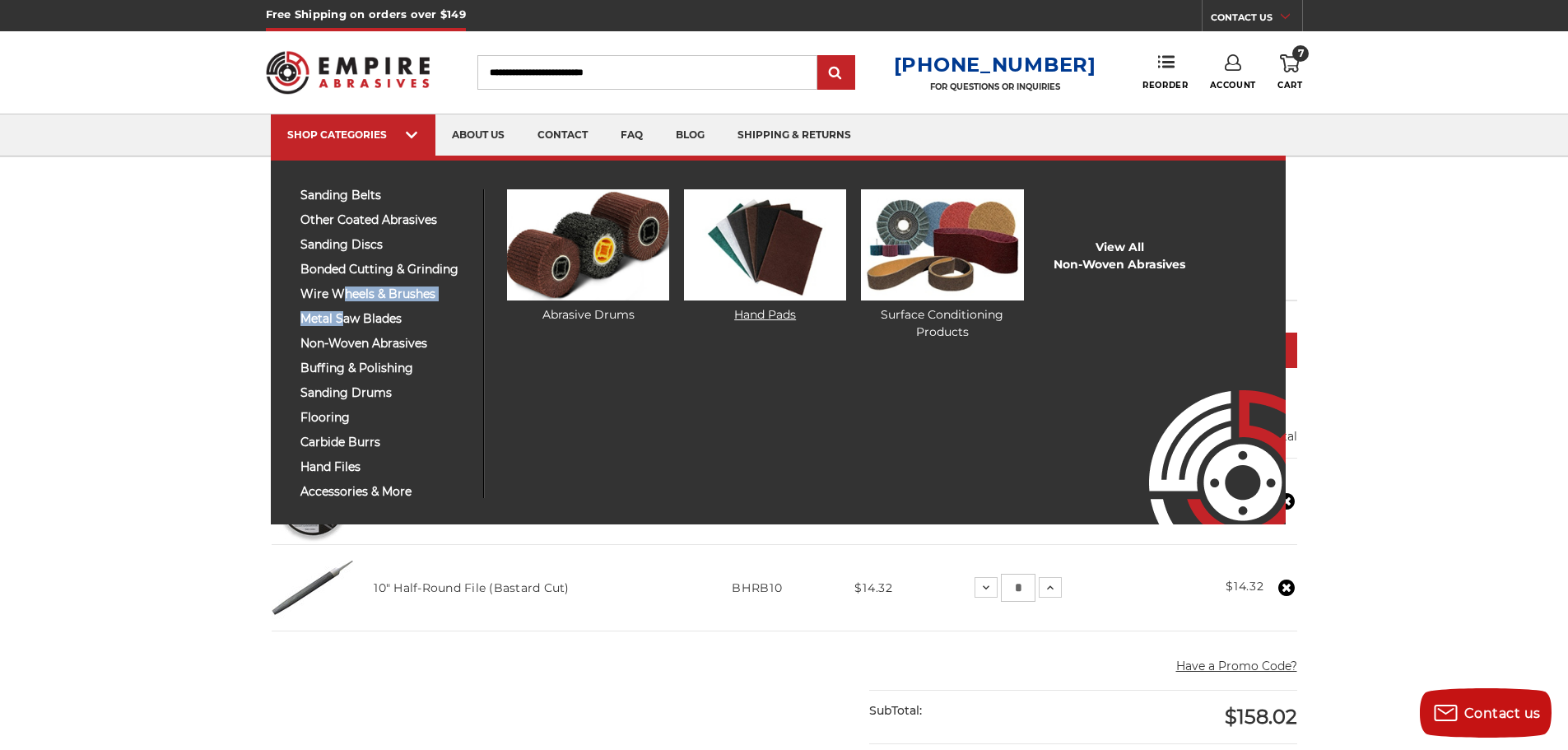
click at [789, 267] on img at bounding box center [765, 244] width 162 height 111
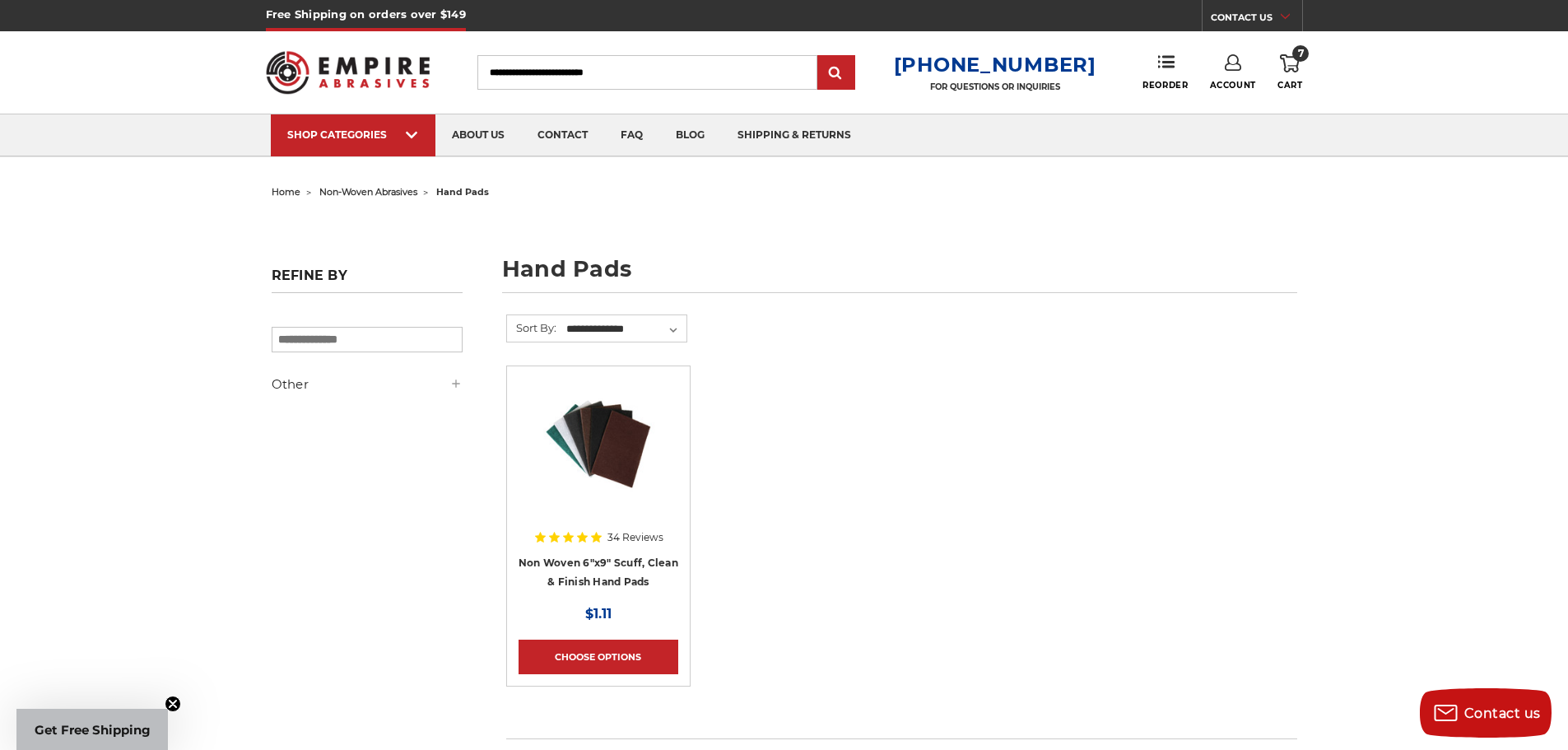
click at [1288, 67] on icon at bounding box center [1290, 63] width 20 height 18
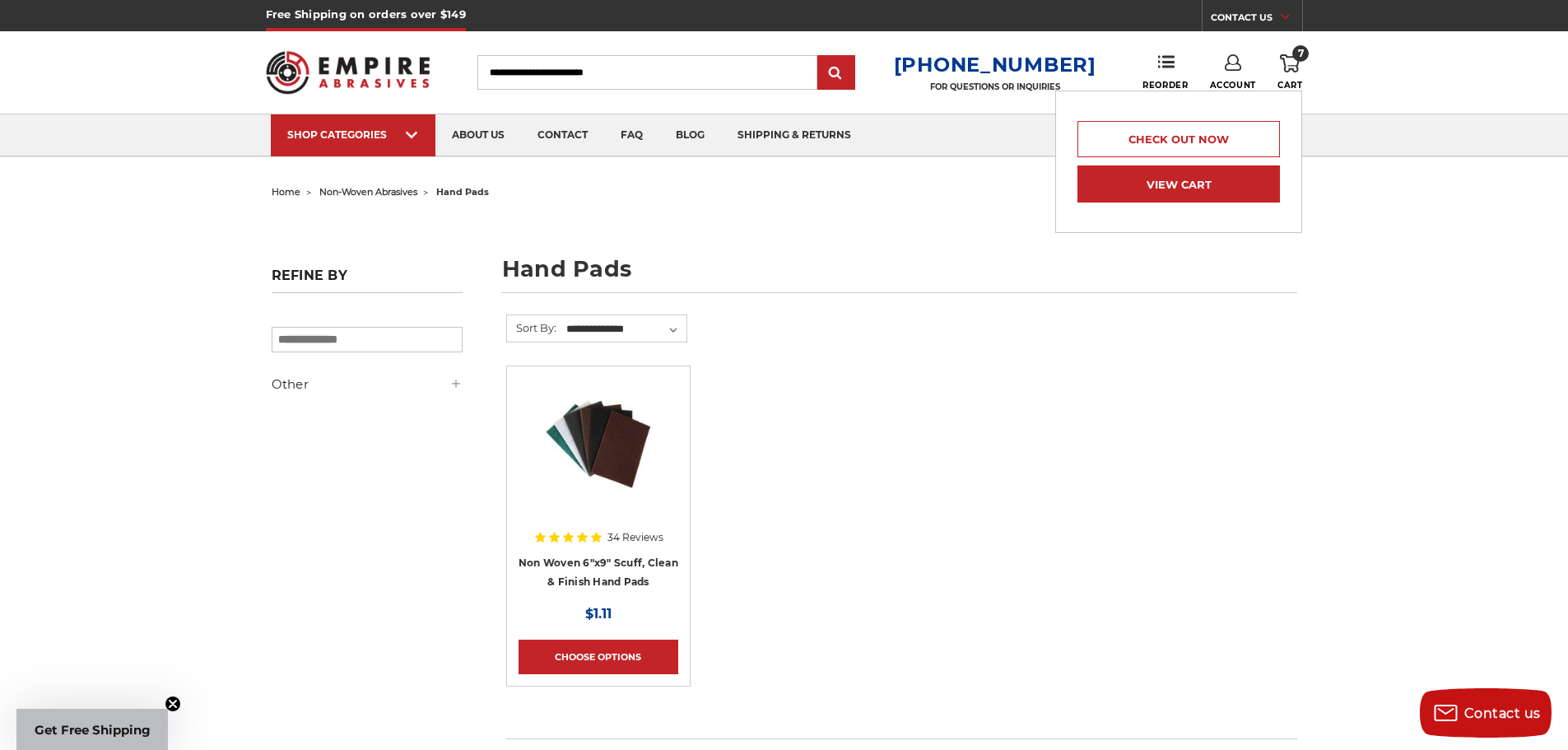
click at [1213, 185] on link "View Cart" at bounding box center [1179, 183] width 203 height 37
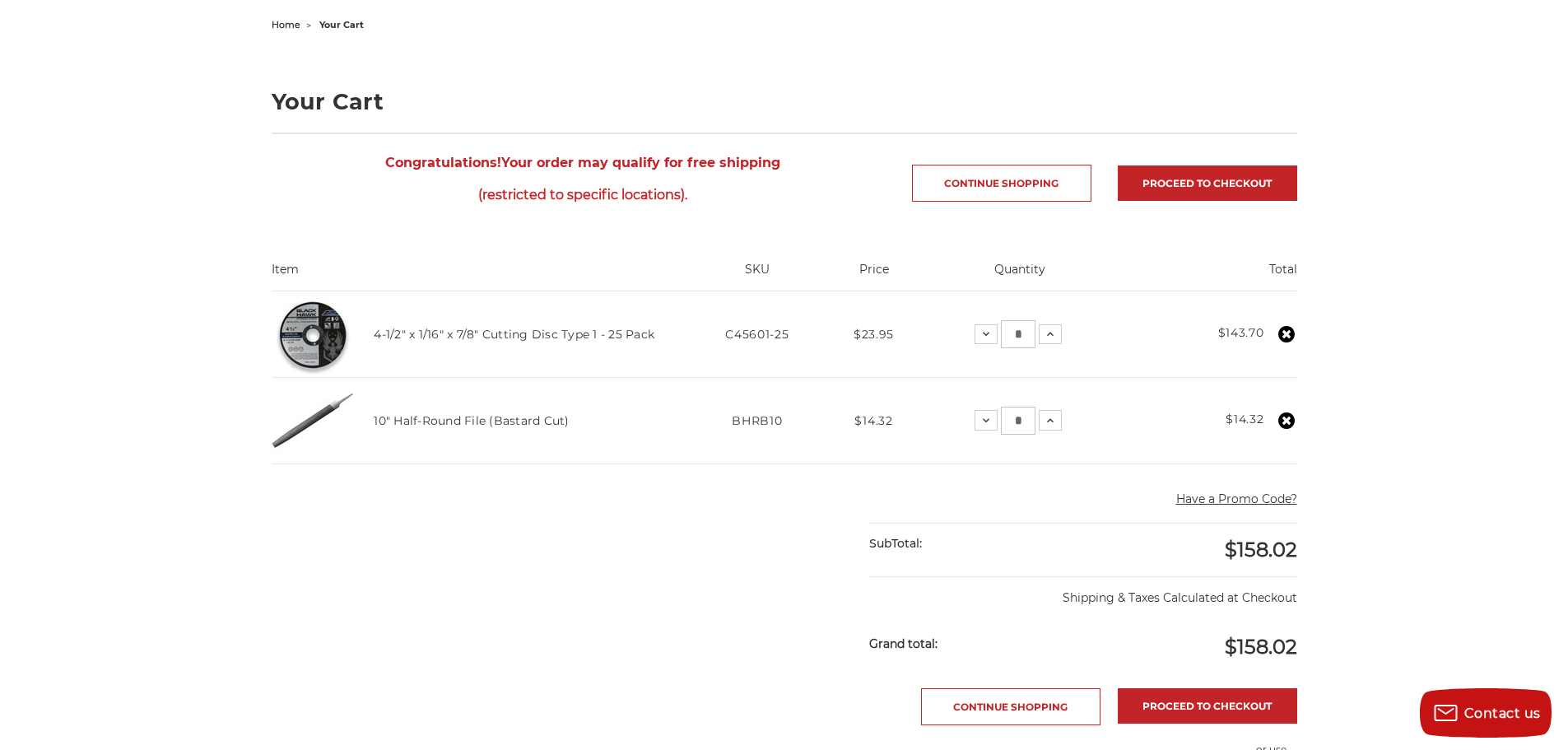
scroll to position [135, 0]
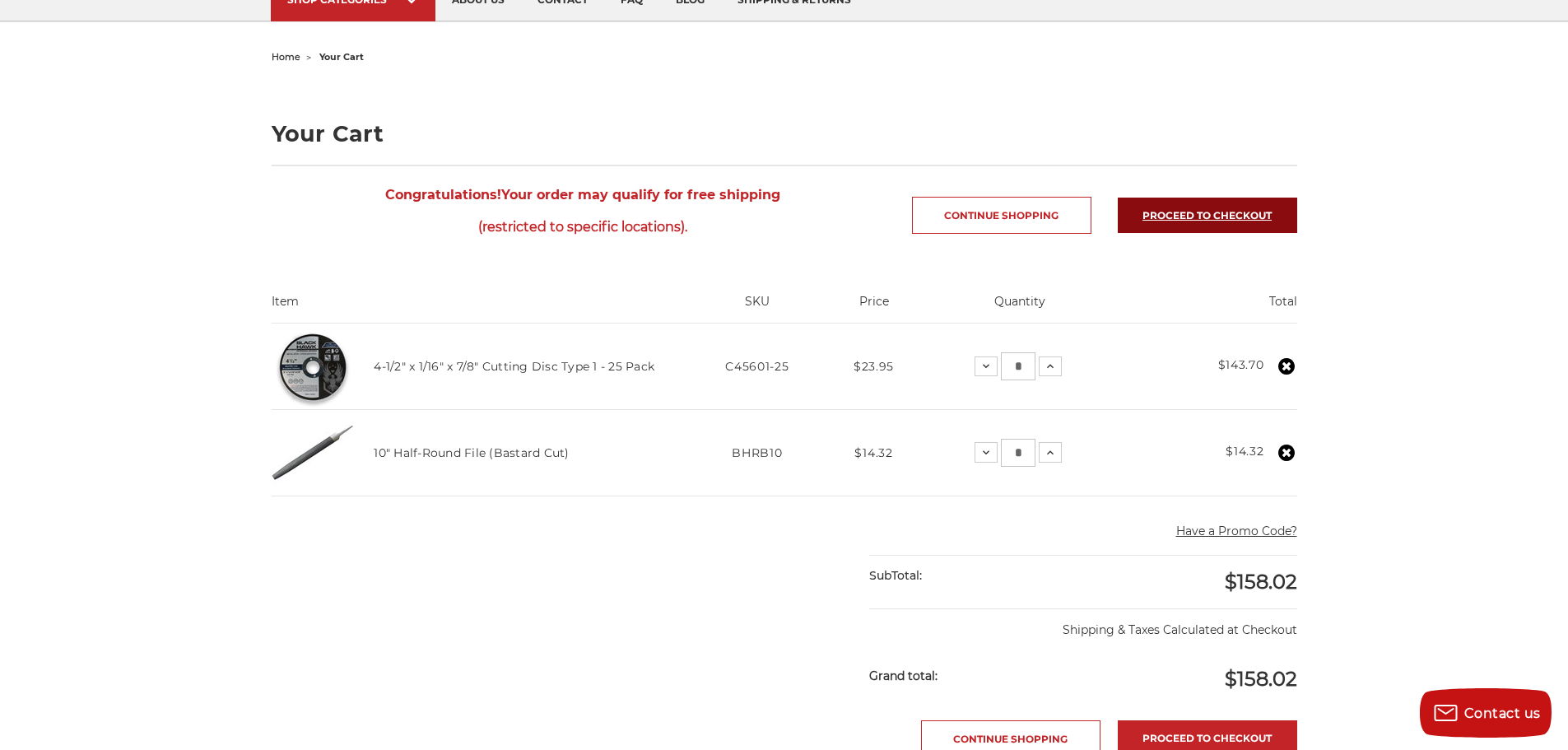
click at [1226, 216] on link "Proceed to checkout" at bounding box center [1207, 216] width 179 height 36
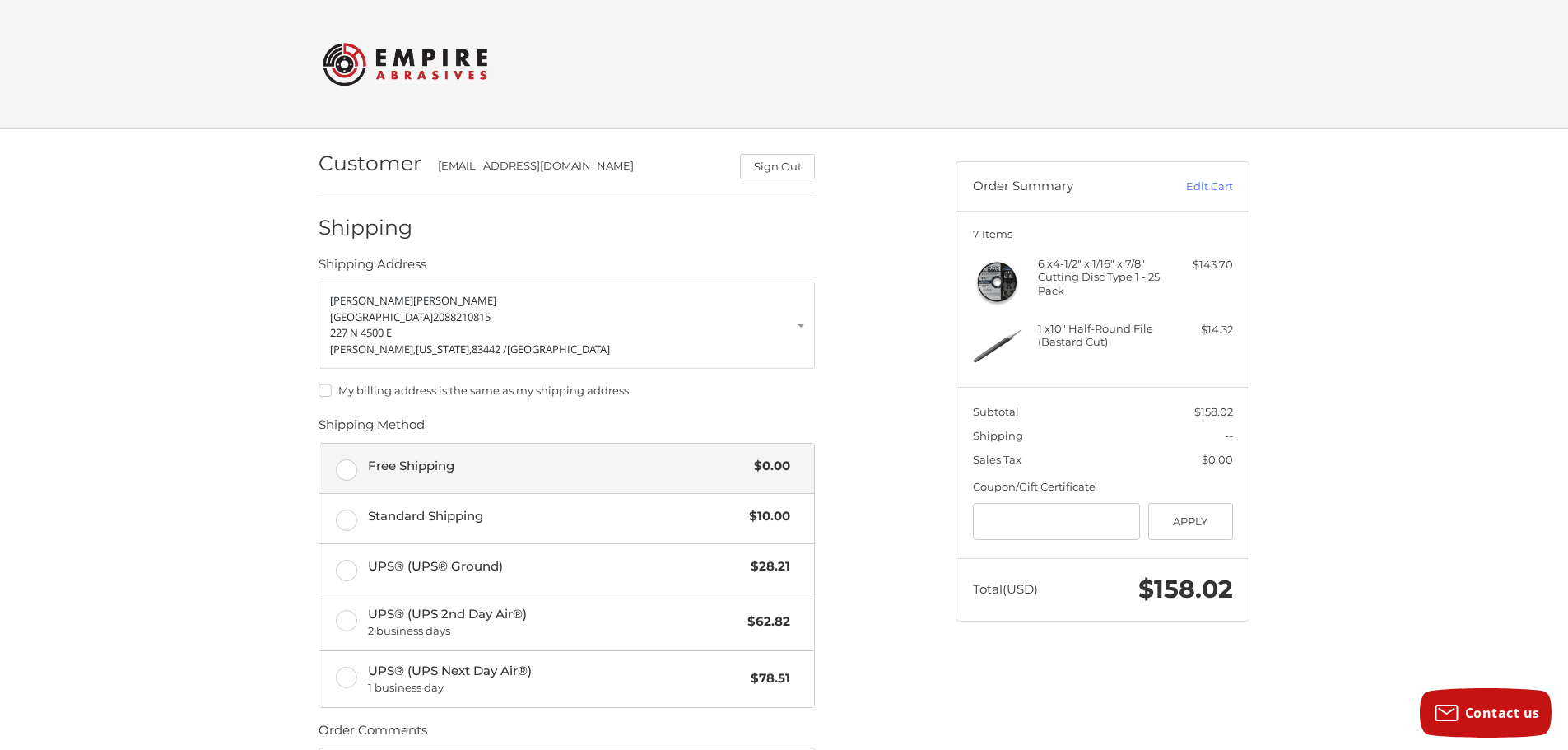
click at [348, 471] on label "Free Shipping $0.00" at bounding box center [567, 468] width 495 height 49
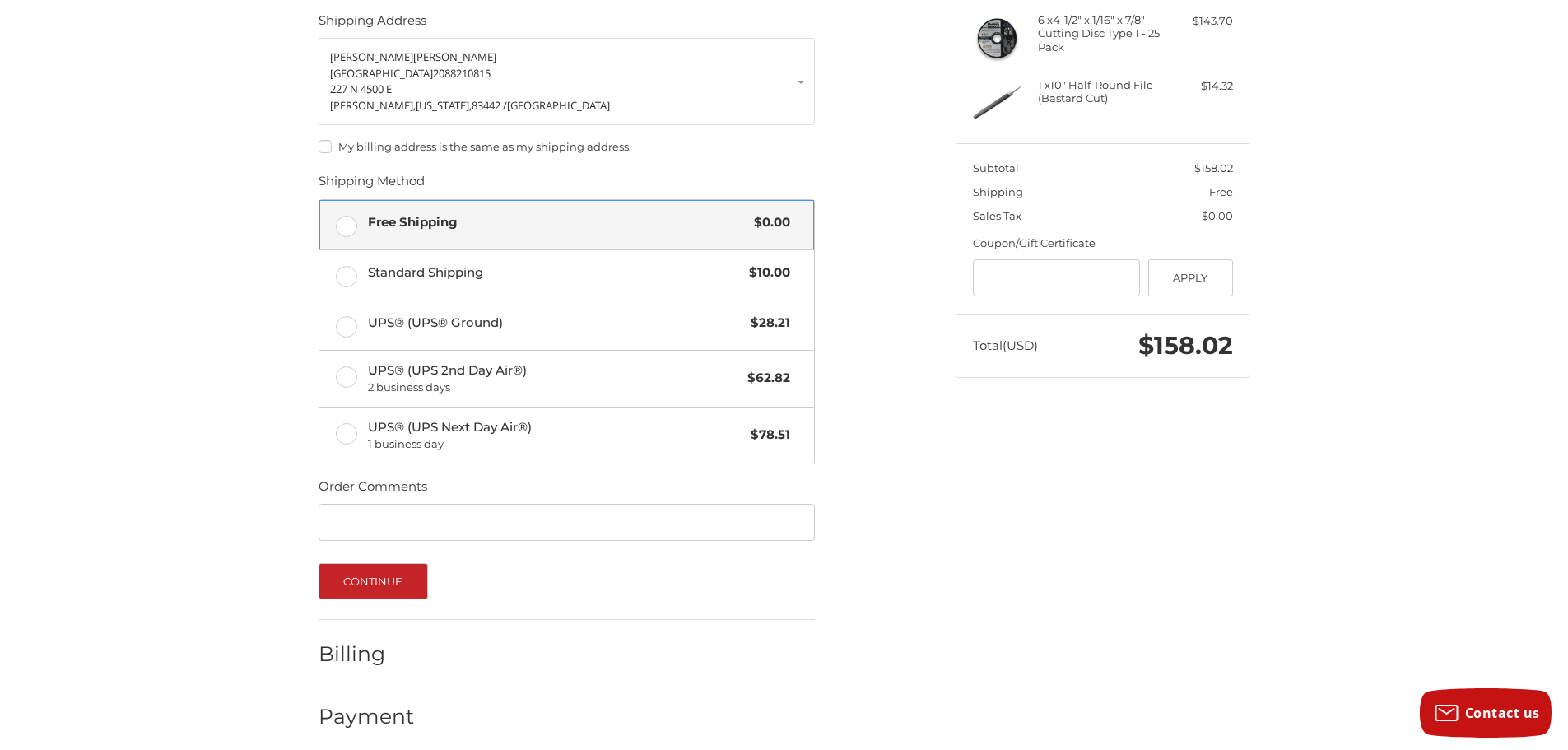
scroll to position [254, 0]
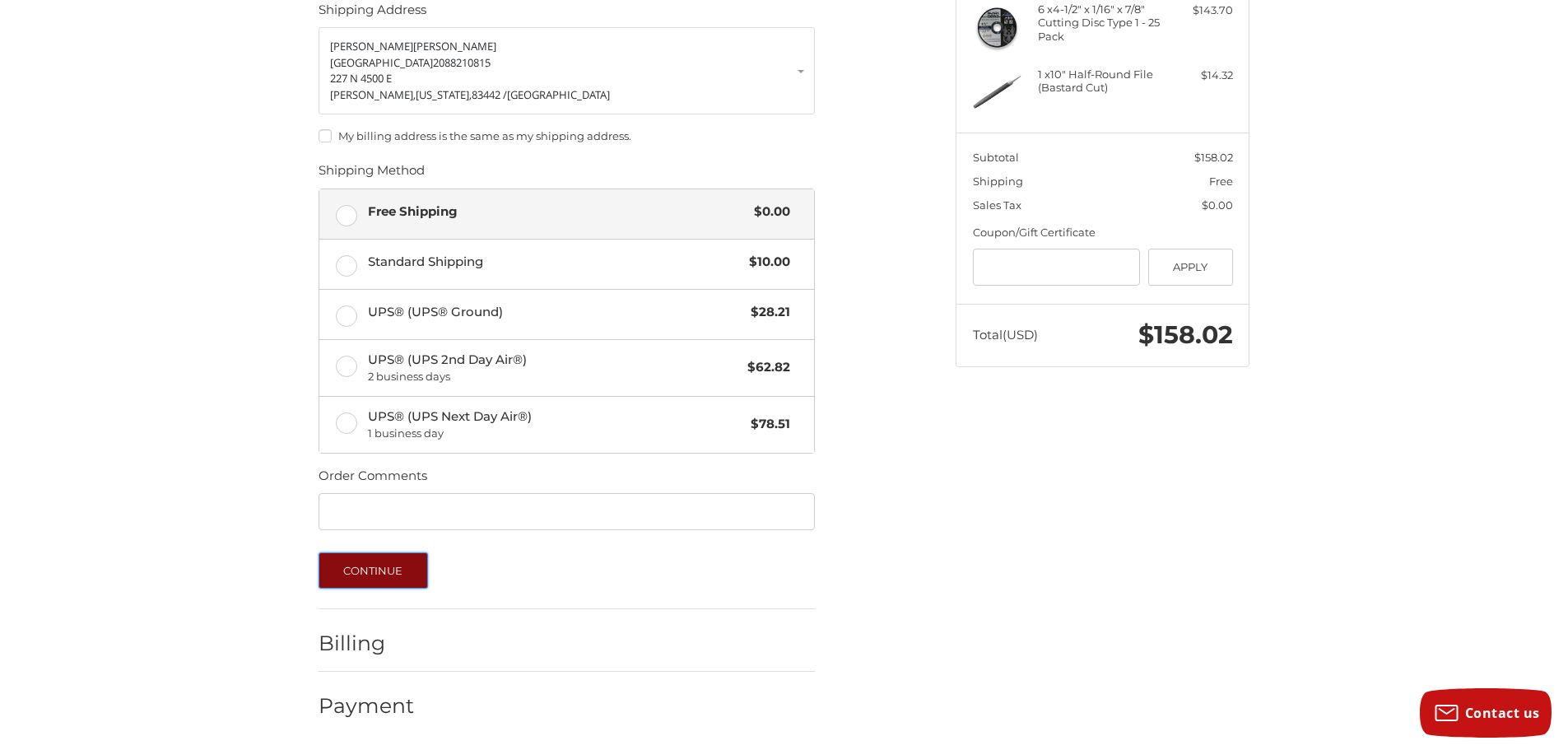
click at [392, 578] on button "Continue" at bounding box center [373, 570] width 110 height 37
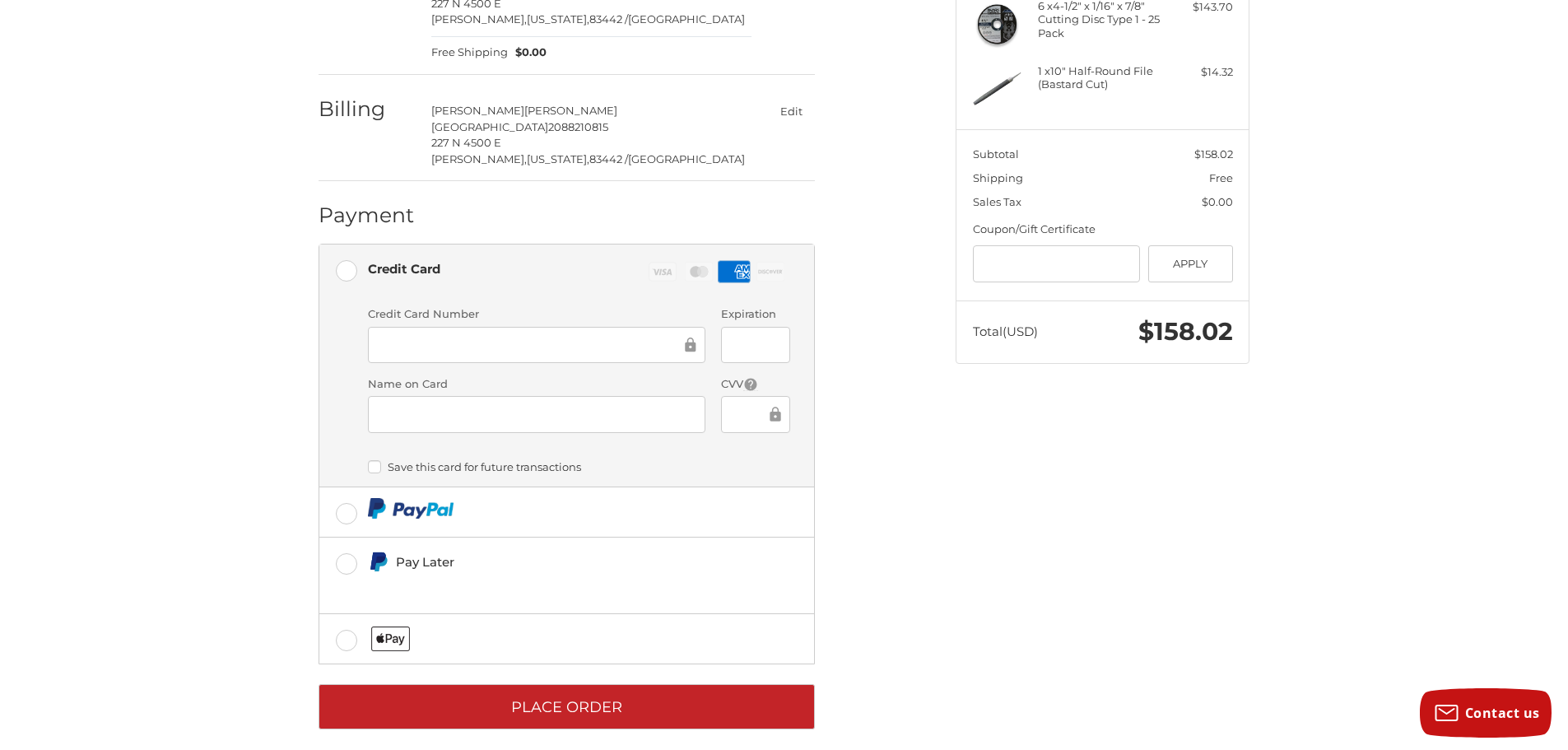
scroll to position [273, 0]
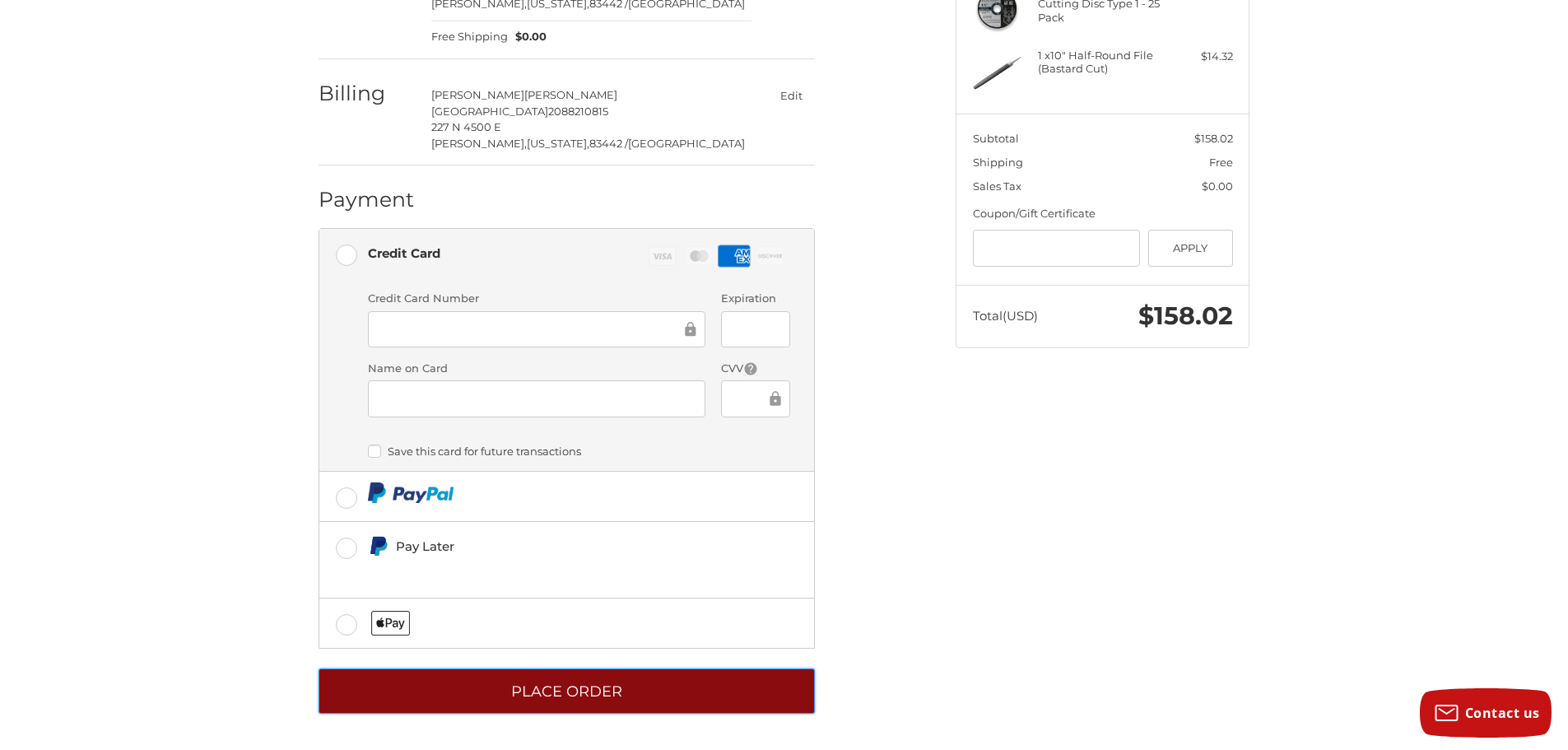
click at [524, 699] on button "Place Order" at bounding box center [566, 691] width 496 height 46
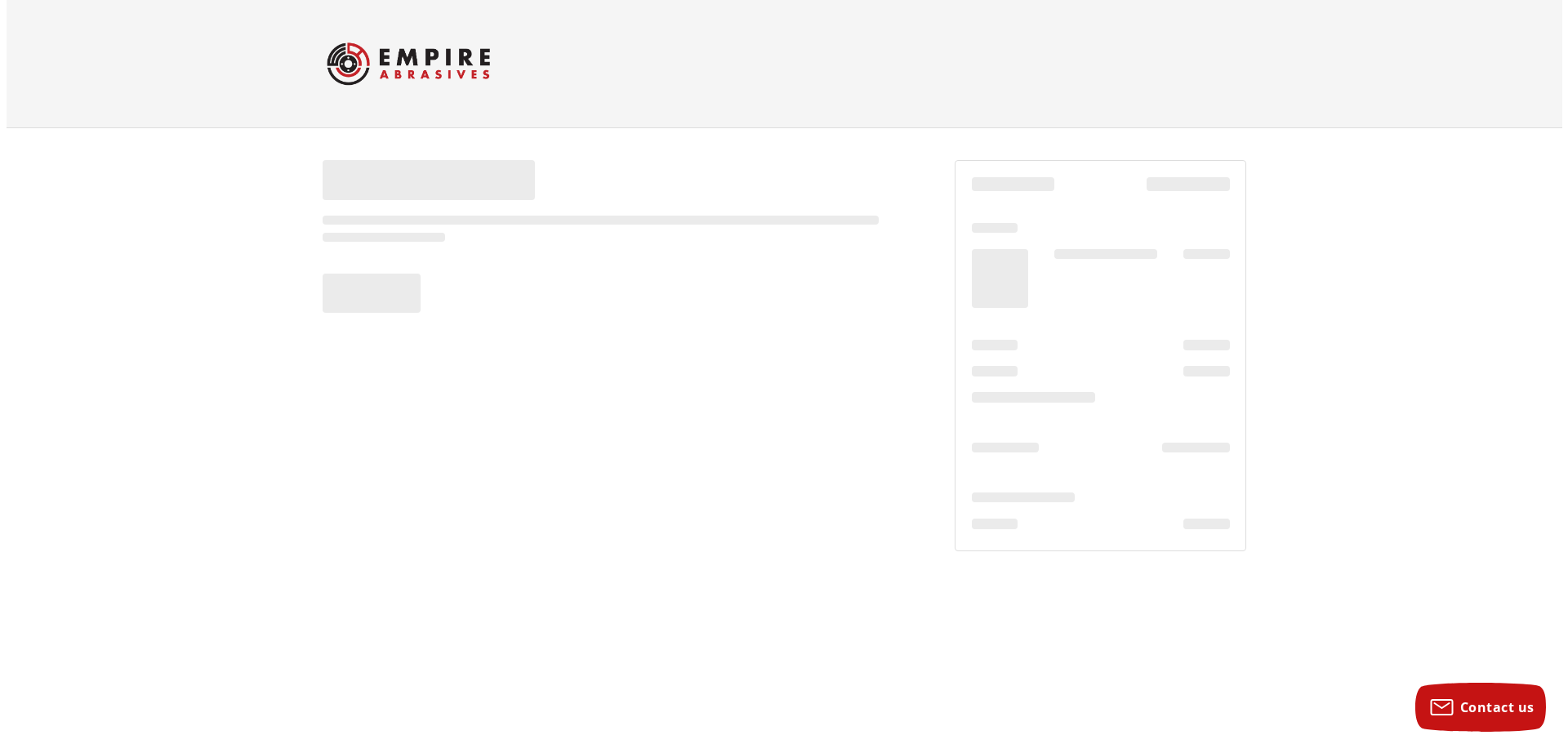
scroll to position [0, 0]
